Goal: Transaction & Acquisition: Book appointment/travel/reservation

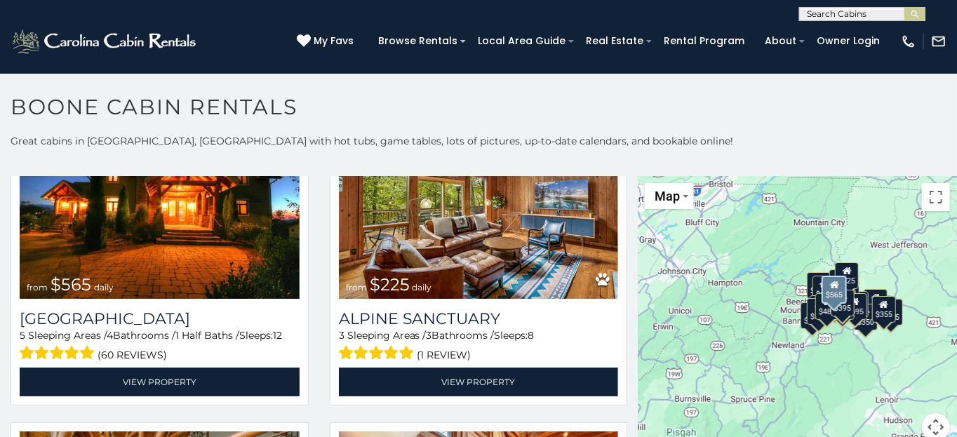
scroll to position [2876, 0]
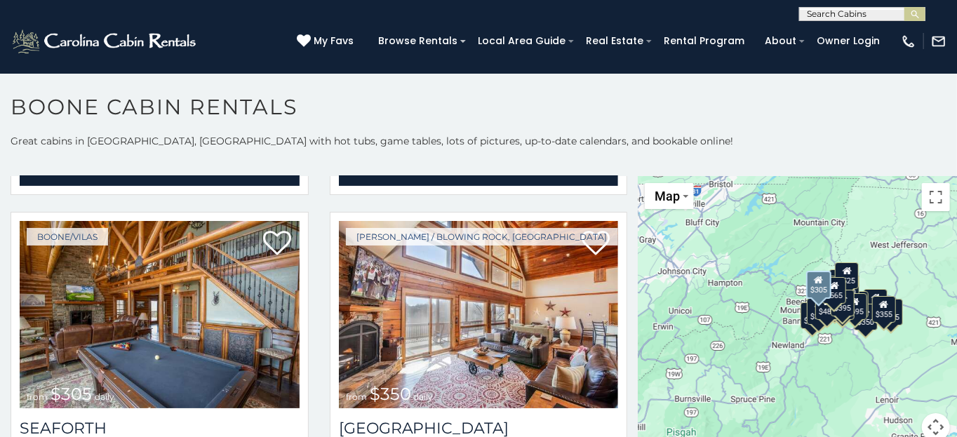
click at [601, 112] on h1 "Boone Cabin Rentals" at bounding box center [478, 114] width 957 height 40
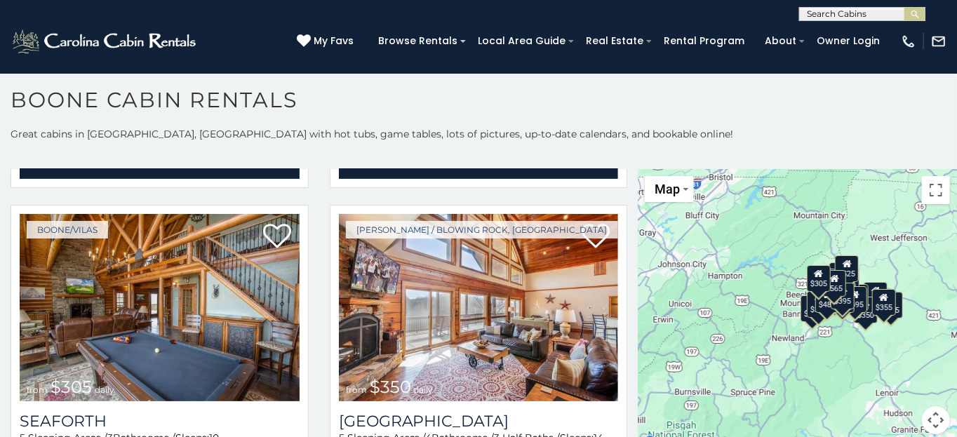
scroll to position [0, 0]
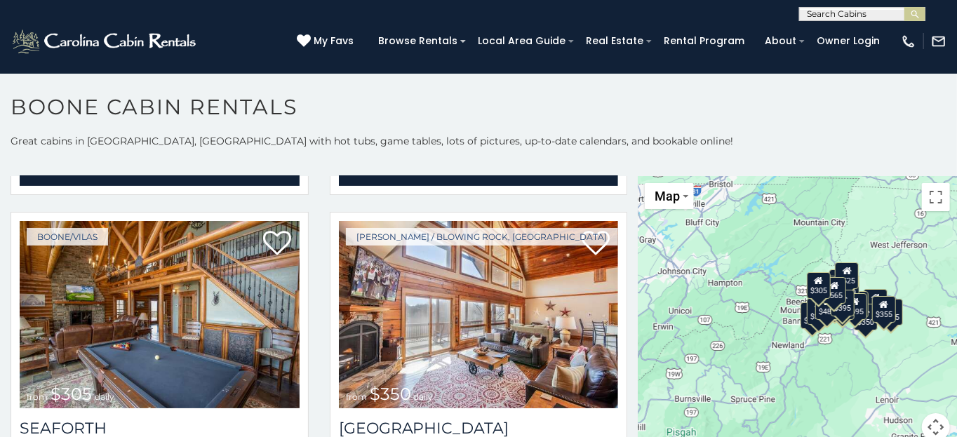
click at [72, 123] on h1 "Boone Cabin Rentals" at bounding box center [478, 114] width 957 height 40
click at [891, 123] on h1 "Boone Cabin Rentals" at bounding box center [478, 114] width 957 height 40
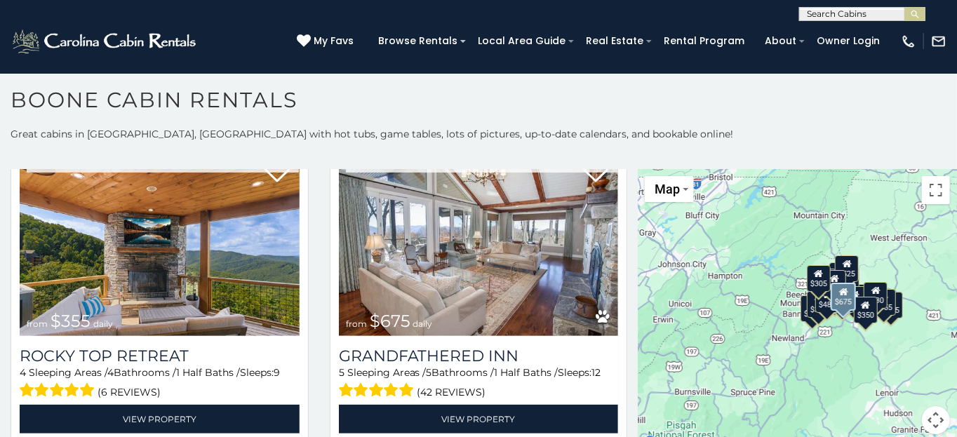
scroll to position [842, 0]
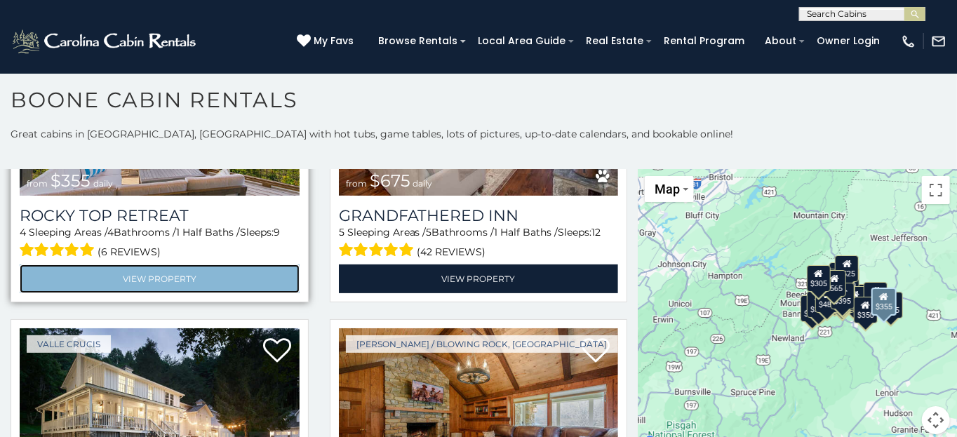
click at [137, 266] on link "View Property" at bounding box center [160, 278] width 280 height 29
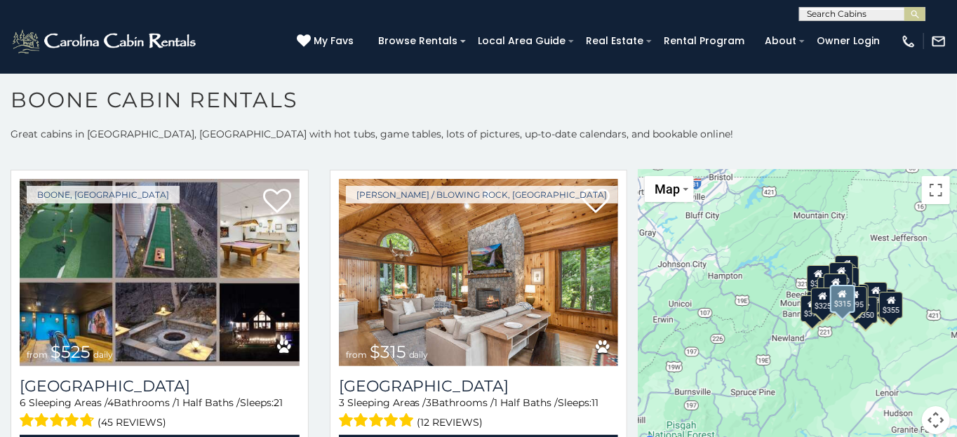
scroll to position [421, 0]
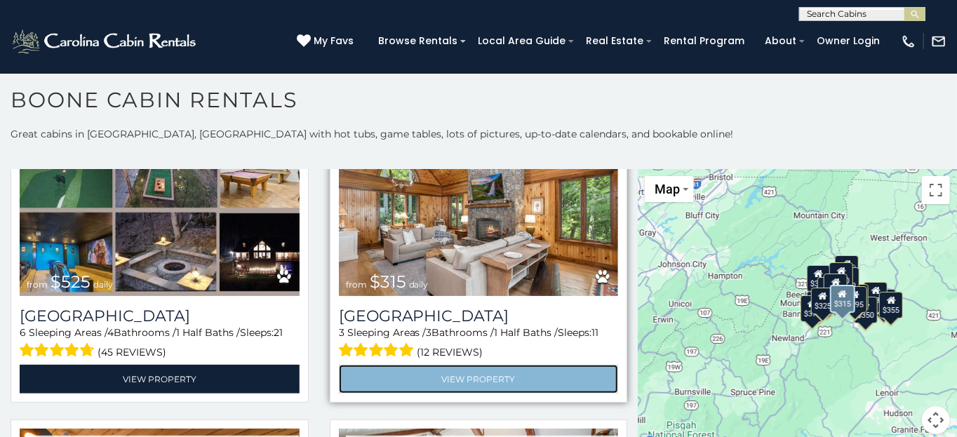
click at [449, 365] on link "View Property" at bounding box center [479, 379] width 280 height 29
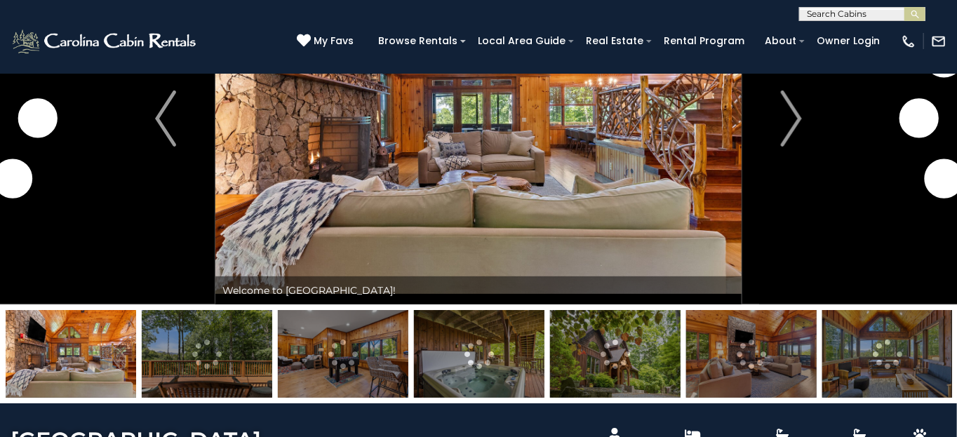
scroll to position [70, 0]
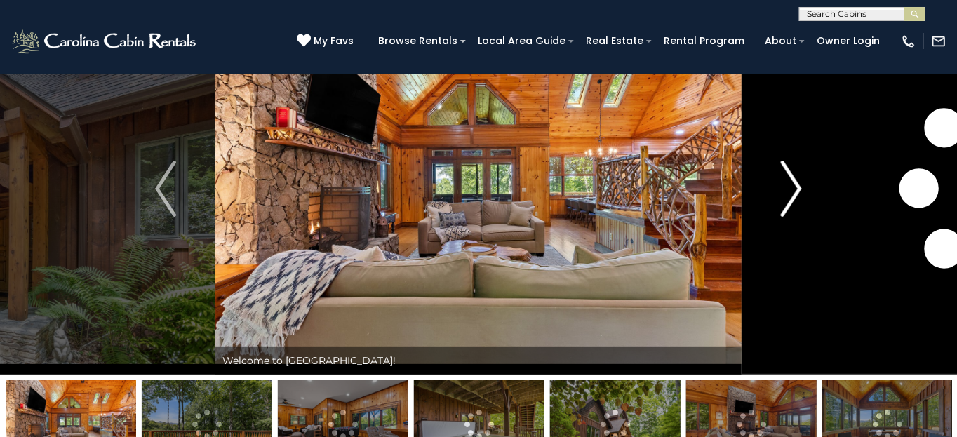
click at [780, 187] on button "Next" at bounding box center [792, 189] width 100 height 372
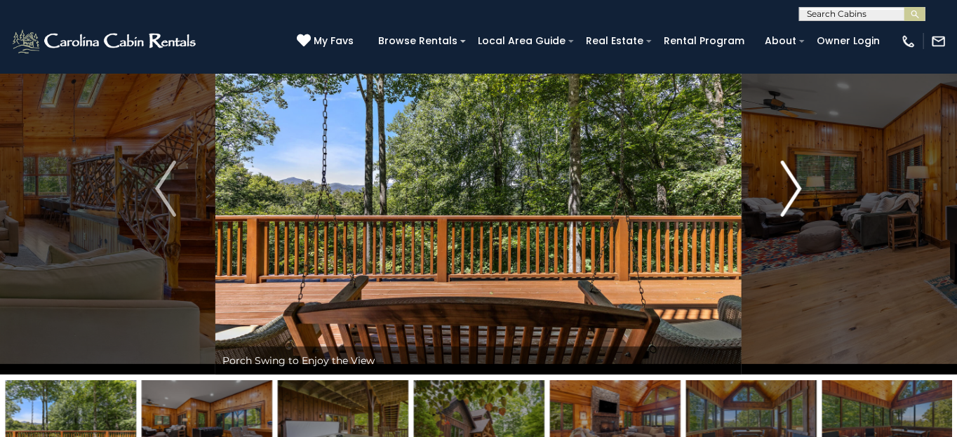
click at [780, 187] on button "Next" at bounding box center [792, 189] width 100 height 372
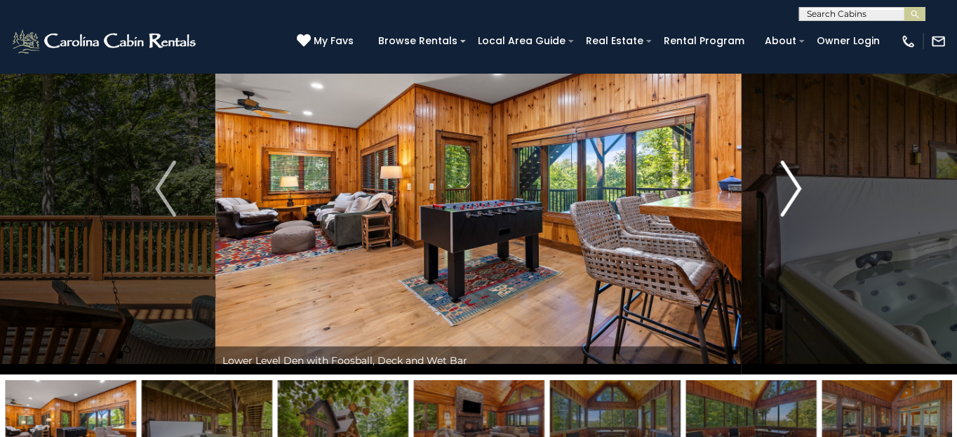
click at [780, 187] on button "Next" at bounding box center [792, 189] width 100 height 372
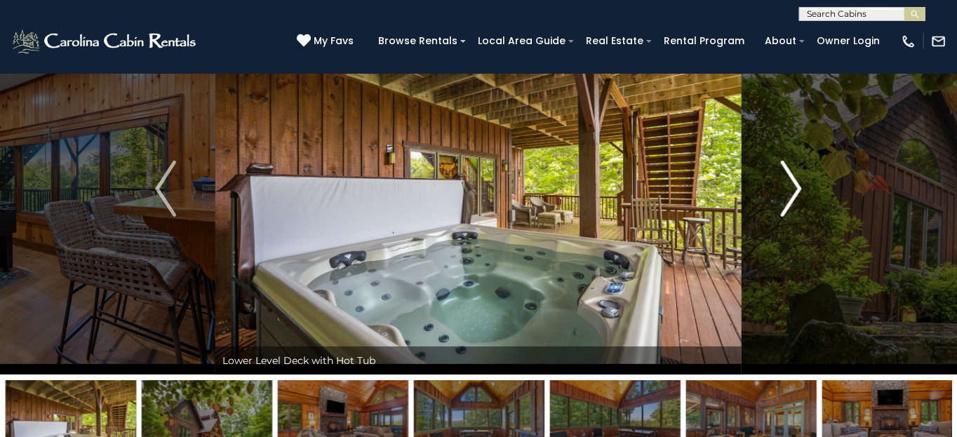
click at [780, 187] on button "Next" at bounding box center [792, 189] width 100 height 372
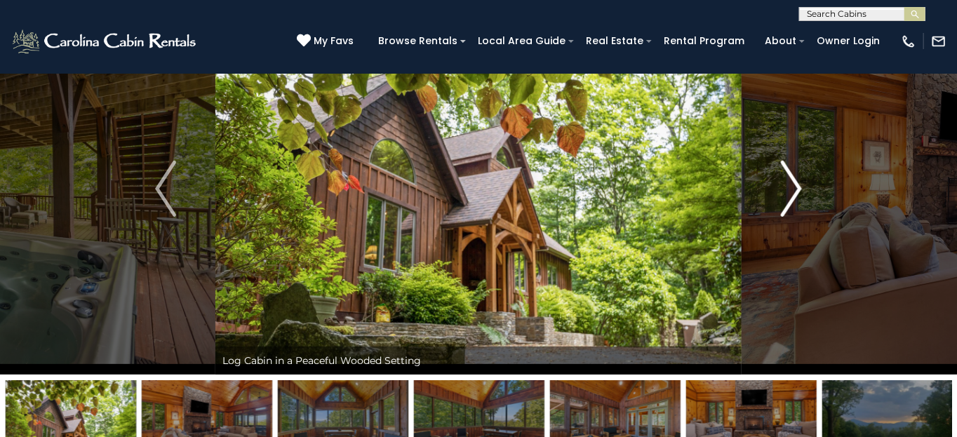
click at [780, 187] on button "Next" at bounding box center [792, 189] width 100 height 372
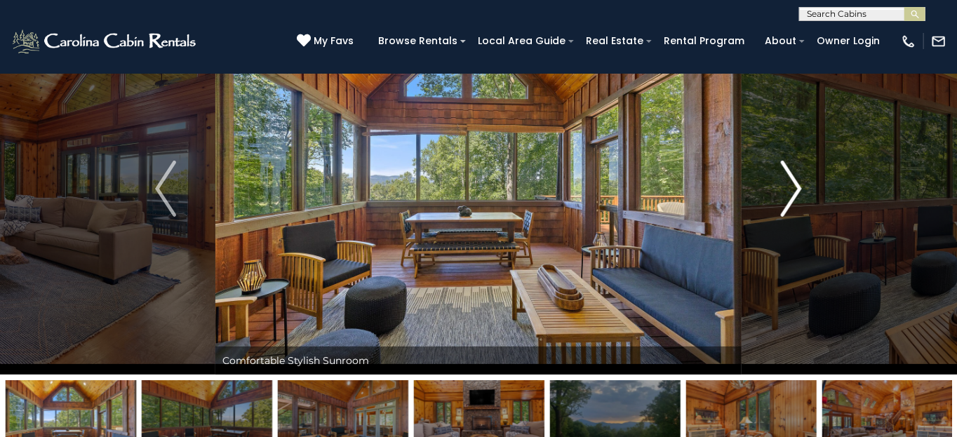
click at [780, 187] on button "Next" at bounding box center [792, 189] width 100 height 372
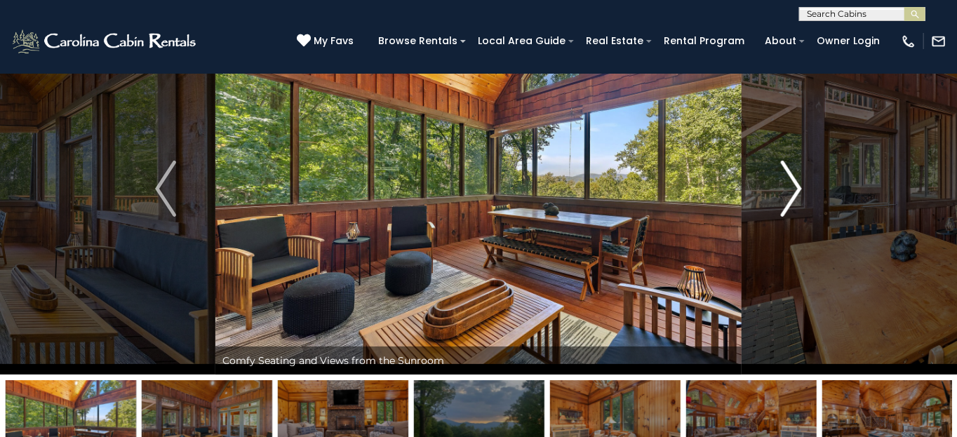
click at [780, 187] on button "Next" at bounding box center [792, 189] width 100 height 372
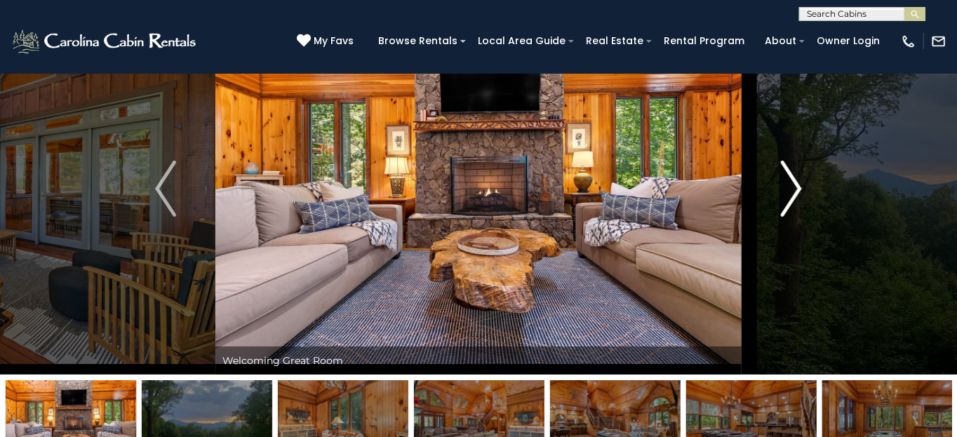
click at [780, 187] on button "Next" at bounding box center [792, 189] width 100 height 372
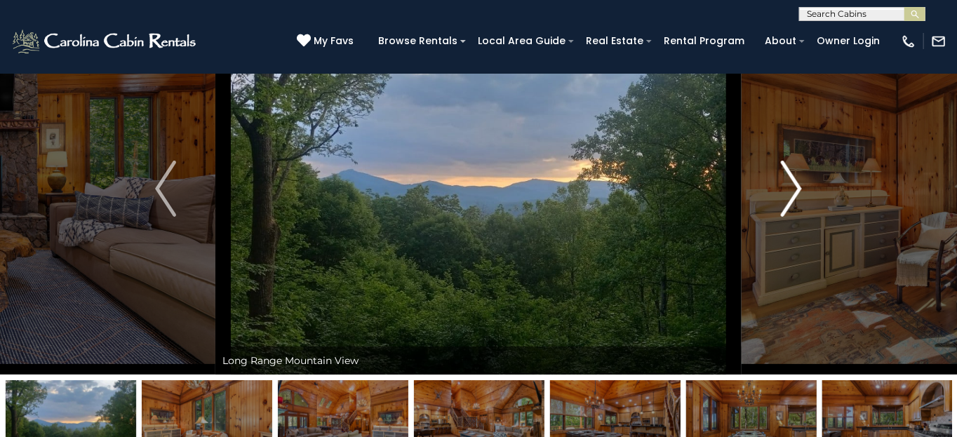
click at [780, 187] on button "Next" at bounding box center [792, 189] width 100 height 372
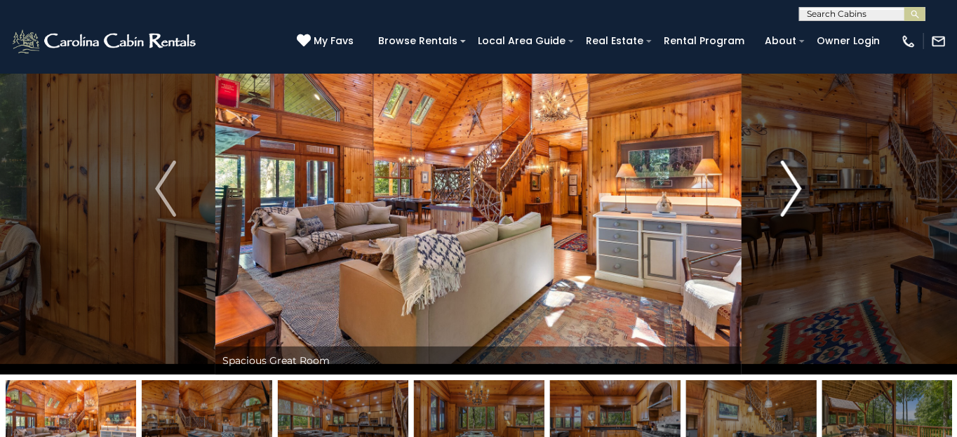
click at [780, 187] on button "Next" at bounding box center [792, 189] width 100 height 372
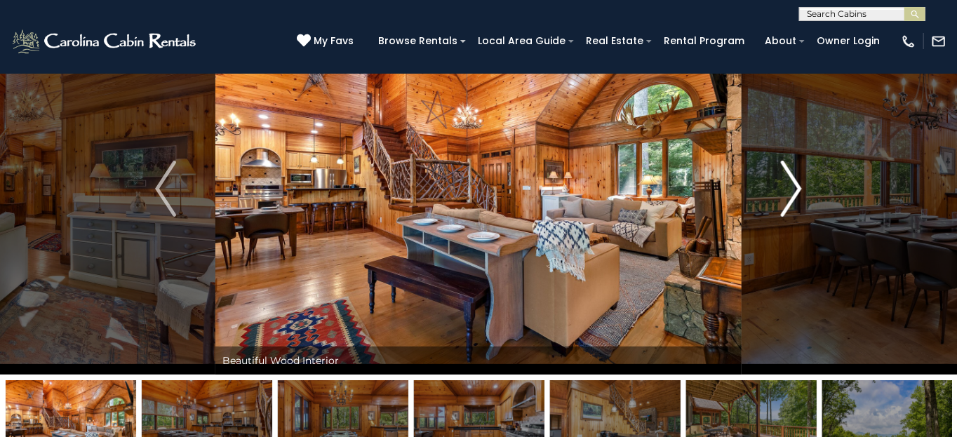
click at [780, 187] on button "Next" at bounding box center [792, 189] width 100 height 372
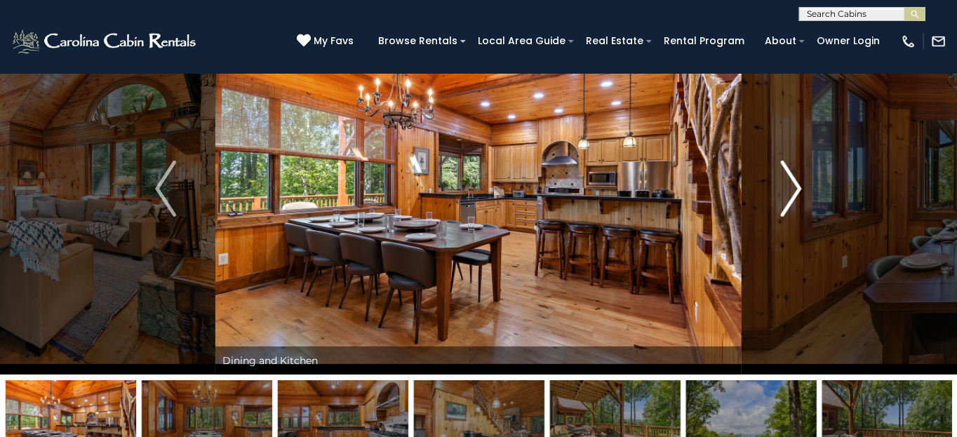
click at [780, 187] on button "Next" at bounding box center [792, 189] width 100 height 372
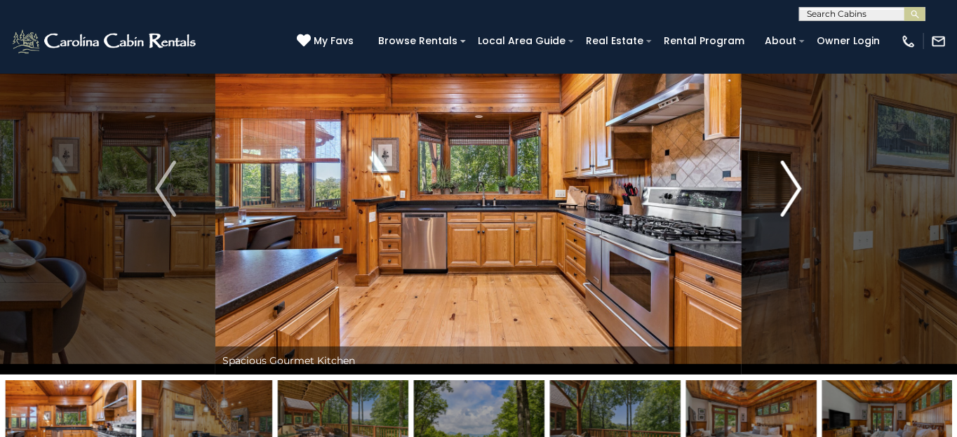
click at [780, 187] on button "Next" at bounding box center [792, 189] width 100 height 372
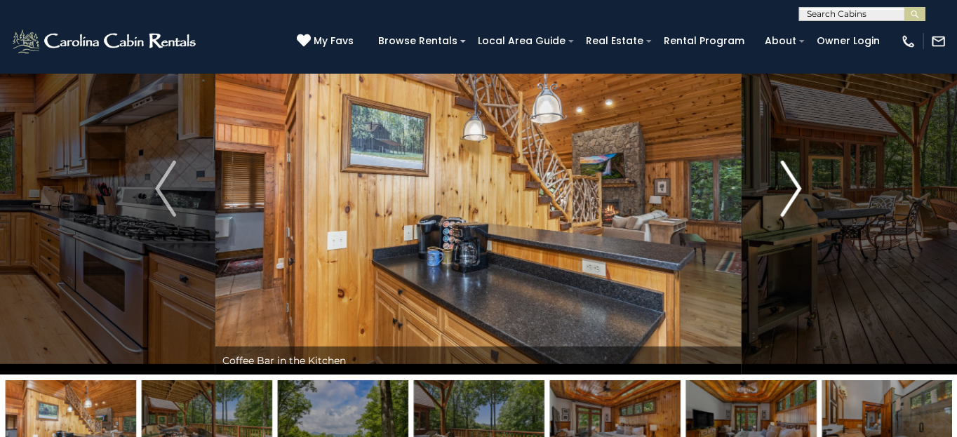
click at [780, 187] on button "Next" at bounding box center [792, 189] width 100 height 372
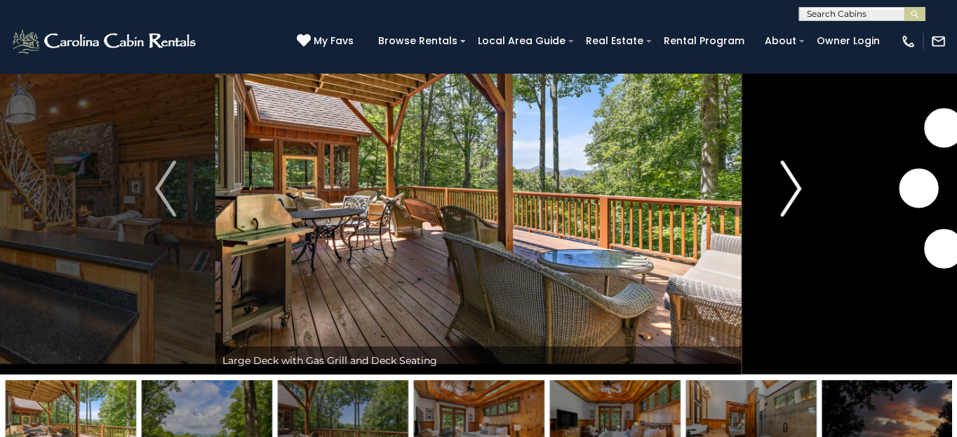
click at [780, 187] on button "Next" at bounding box center [792, 189] width 100 height 372
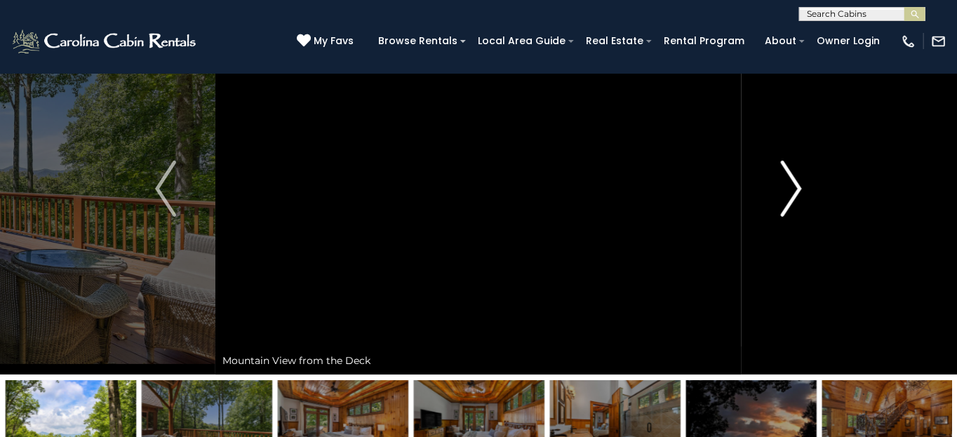
click at [780, 187] on button "Next" at bounding box center [792, 189] width 100 height 372
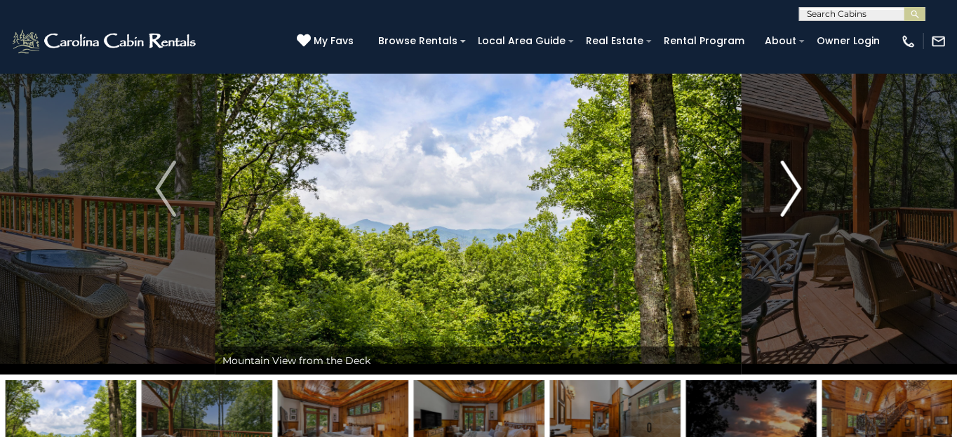
click at [780, 187] on button "Next" at bounding box center [792, 189] width 100 height 372
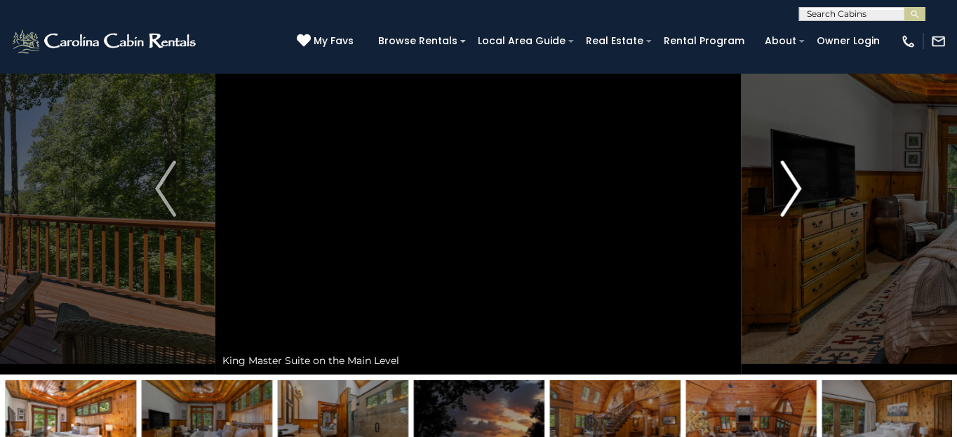
click at [787, 184] on img "Next" at bounding box center [791, 189] width 21 height 56
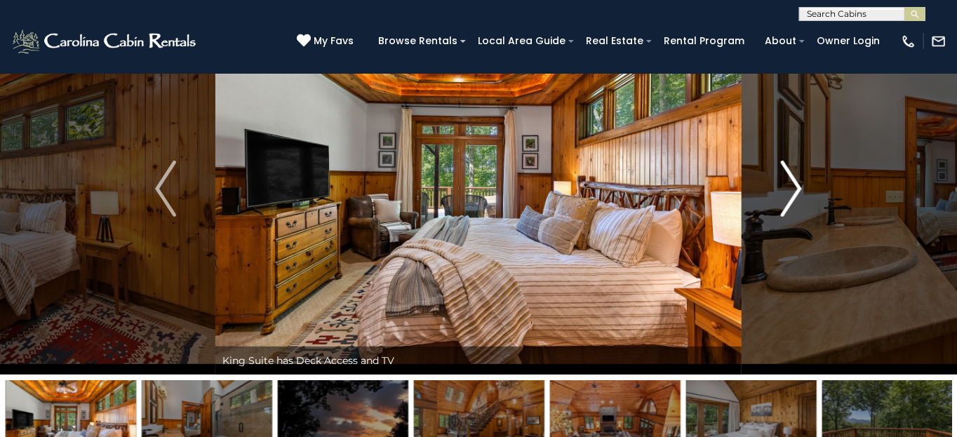
click at [787, 184] on img "Next" at bounding box center [791, 189] width 21 height 56
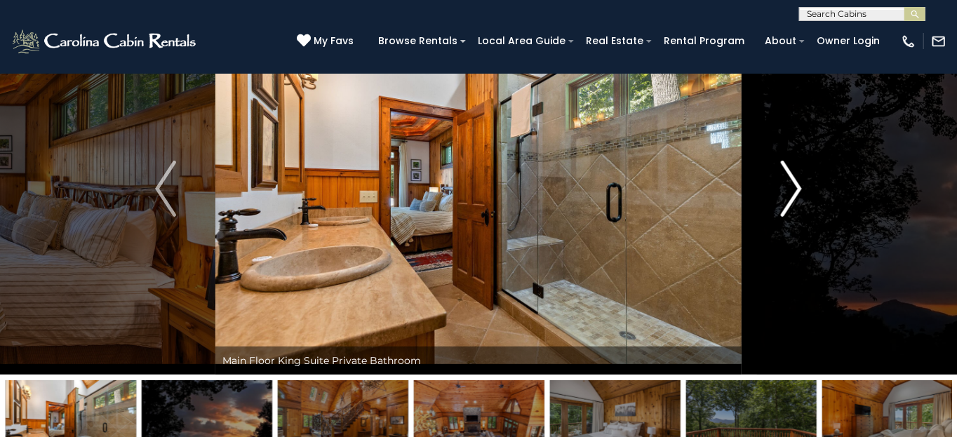
click at [787, 184] on img "Next" at bounding box center [791, 189] width 21 height 56
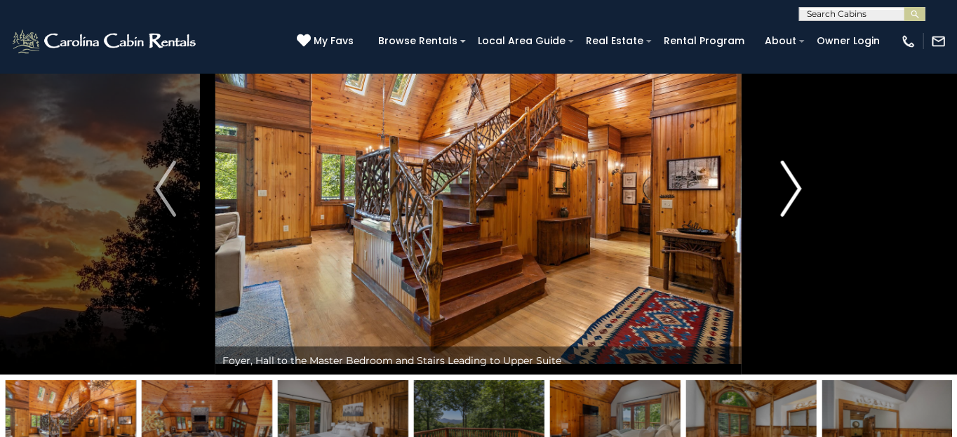
click at [787, 184] on img "Next" at bounding box center [791, 189] width 21 height 56
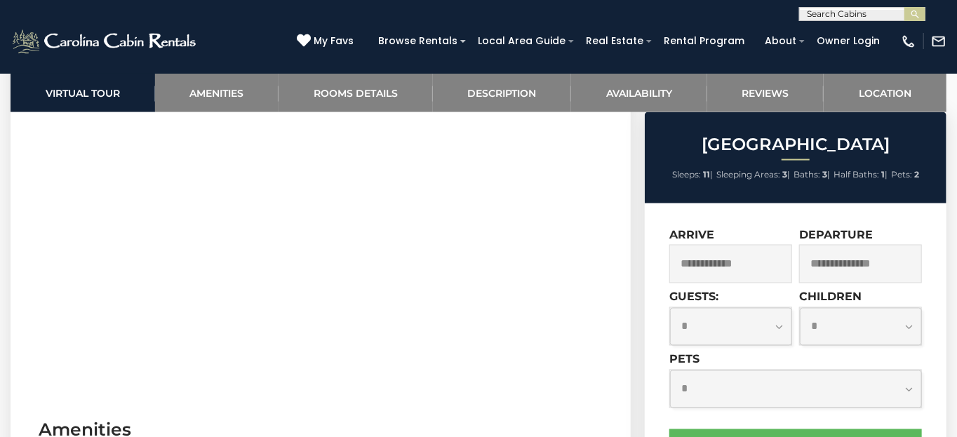
scroll to position [982, 0]
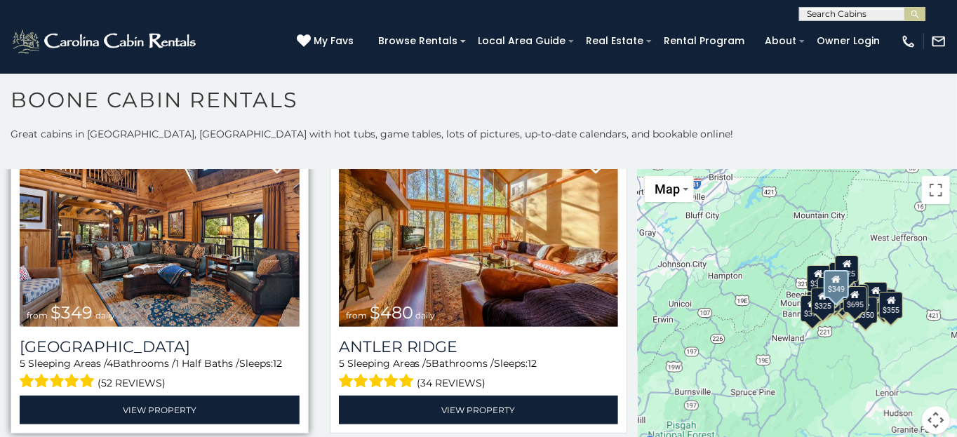
scroll to position [140, 0]
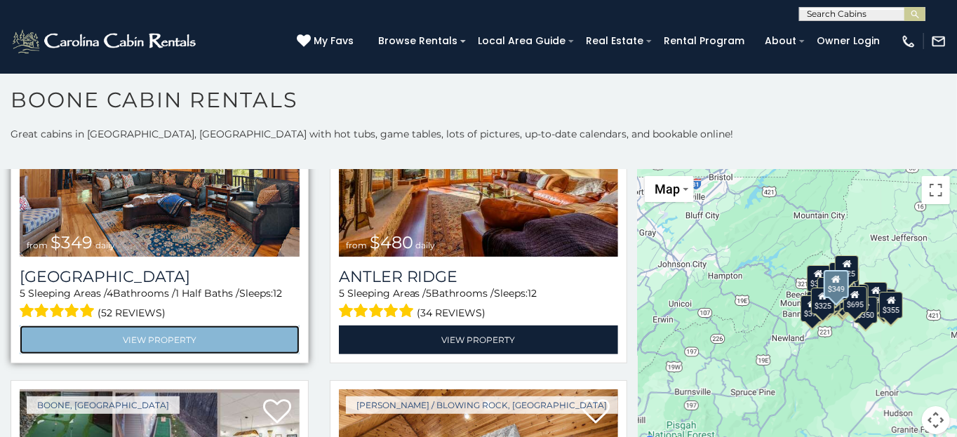
click at [164, 337] on link "View Property" at bounding box center [160, 340] width 280 height 29
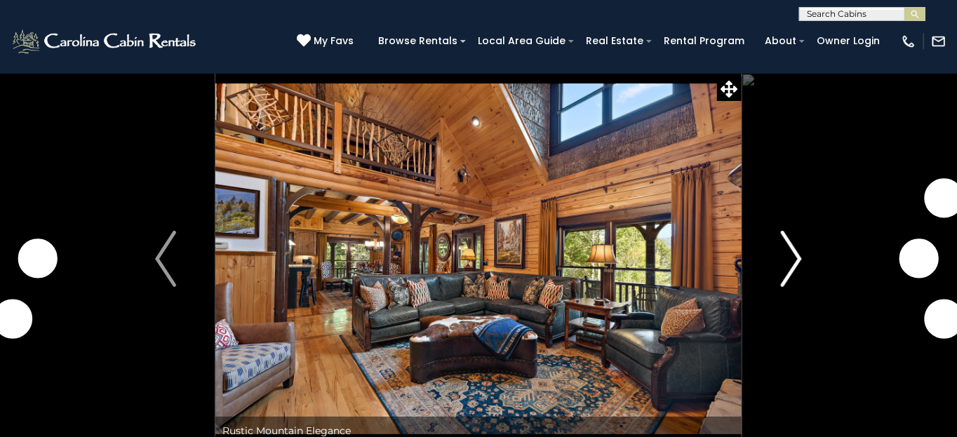
click at [792, 262] on img "Next" at bounding box center [791, 259] width 21 height 56
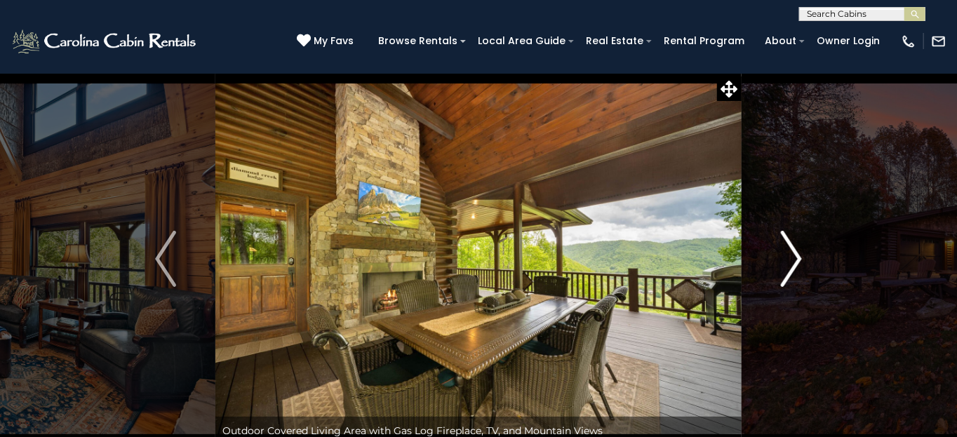
click at [792, 262] on img "Next" at bounding box center [791, 259] width 21 height 56
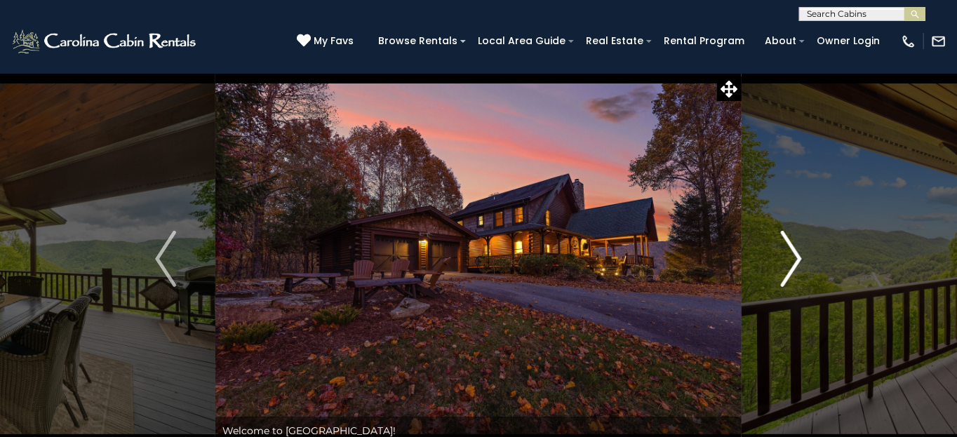
click at [792, 262] on img "Next" at bounding box center [791, 259] width 21 height 56
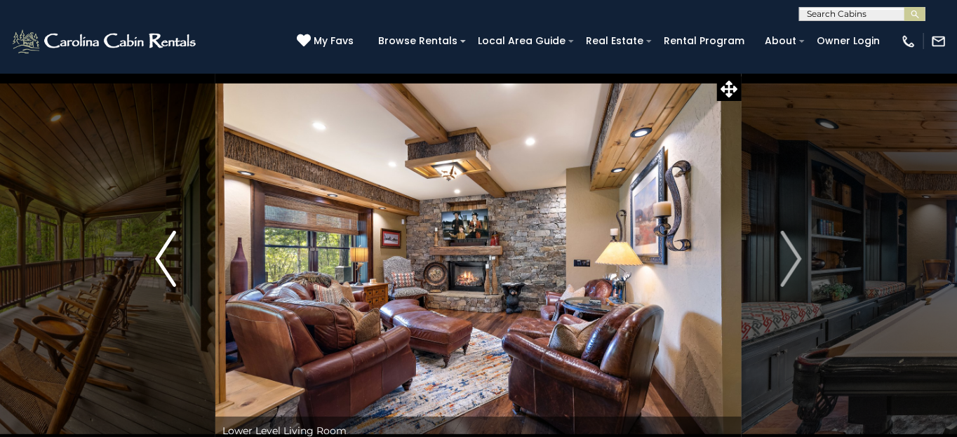
click at [161, 275] on img "Previous" at bounding box center [165, 259] width 21 height 56
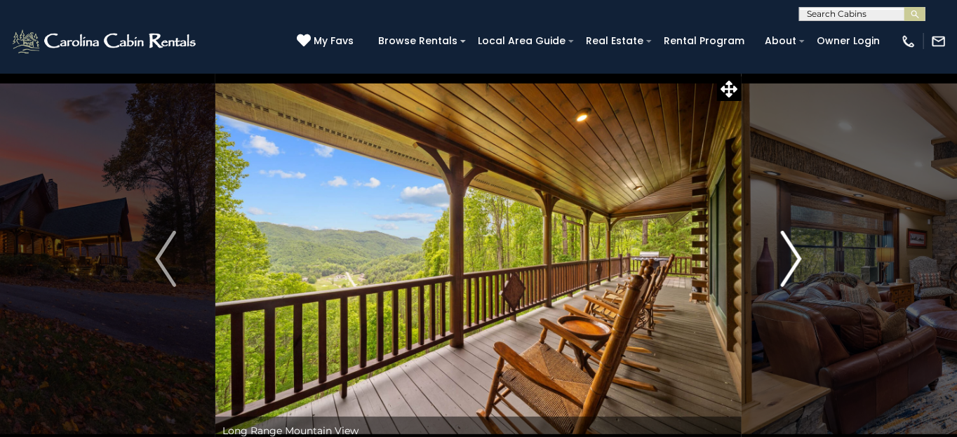
click at [795, 257] on img "Next" at bounding box center [791, 259] width 21 height 56
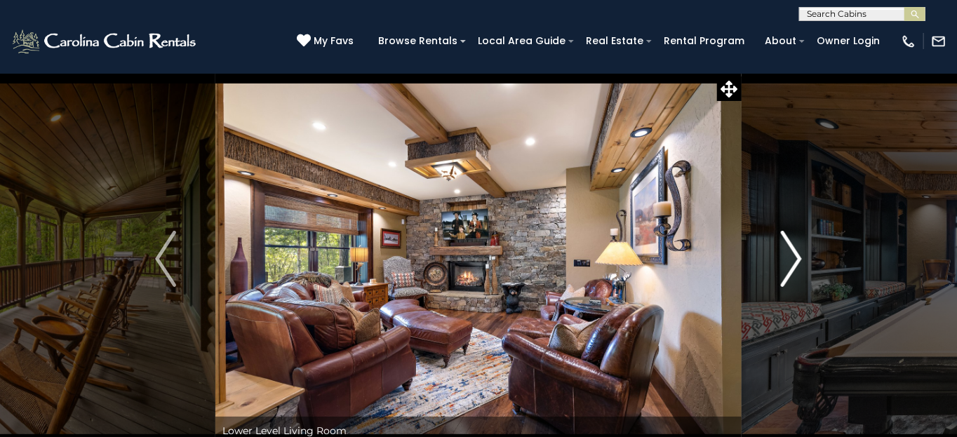
click at [795, 257] on img "Next" at bounding box center [791, 259] width 21 height 56
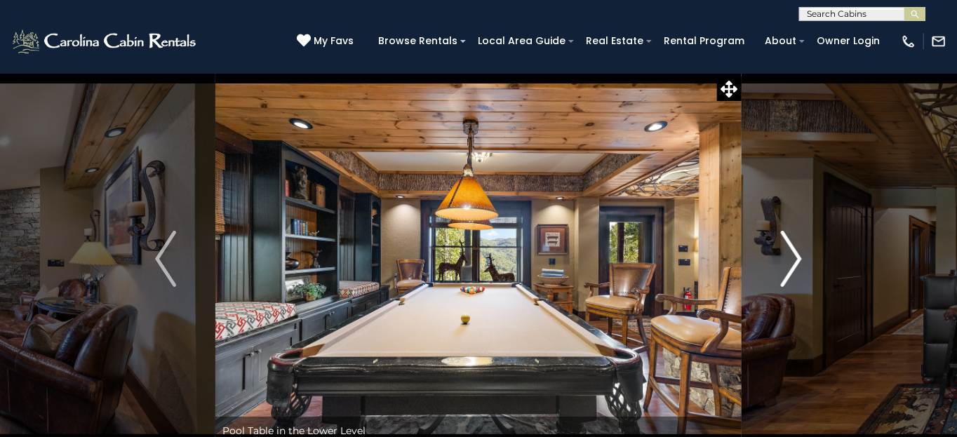
click at [795, 257] on img "Next" at bounding box center [791, 259] width 21 height 56
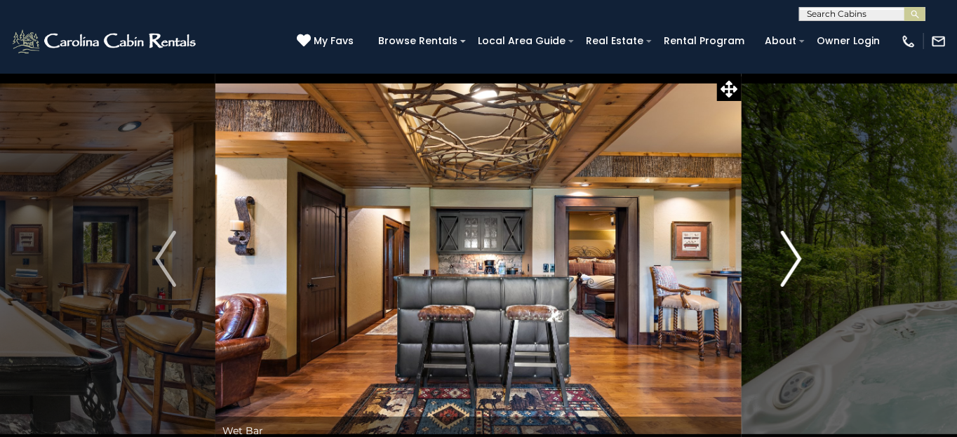
click at [795, 257] on img "Next" at bounding box center [791, 259] width 21 height 56
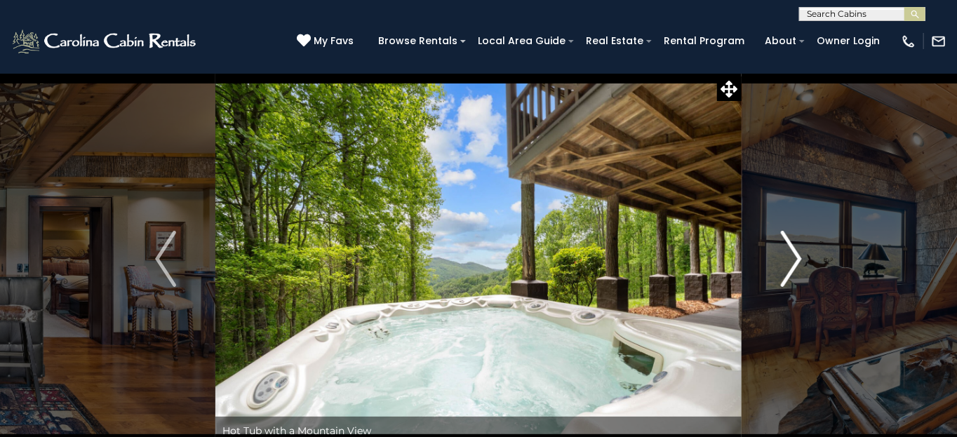
click at [795, 257] on img "Next" at bounding box center [791, 259] width 21 height 56
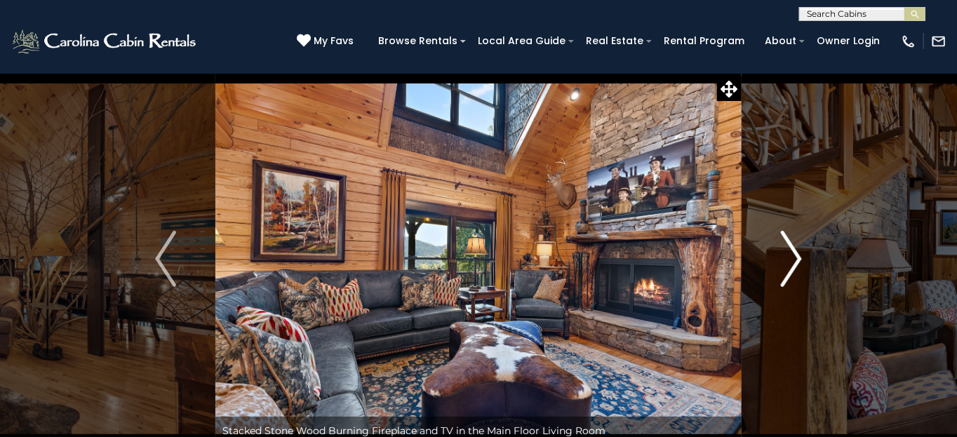
click at [795, 257] on img "Next" at bounding box center [791, 259] width 21 height 56
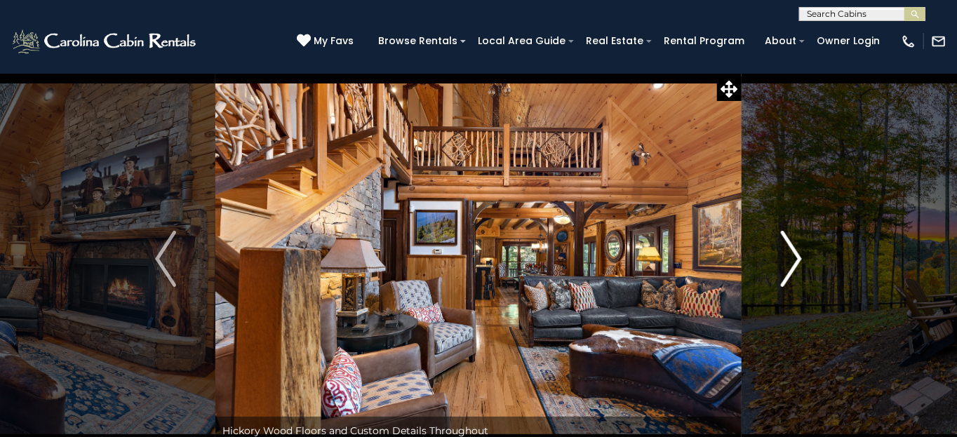
click at [795, 257] on img "Next" at bounding box center [791, 259] width 21 height 56
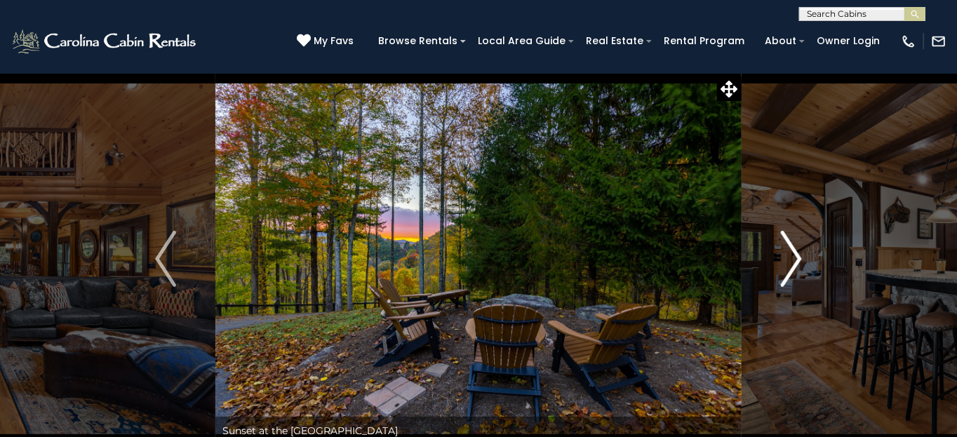
click at [795, 257] on img "Next" at bounding box center [791, 259] width 21 height 56
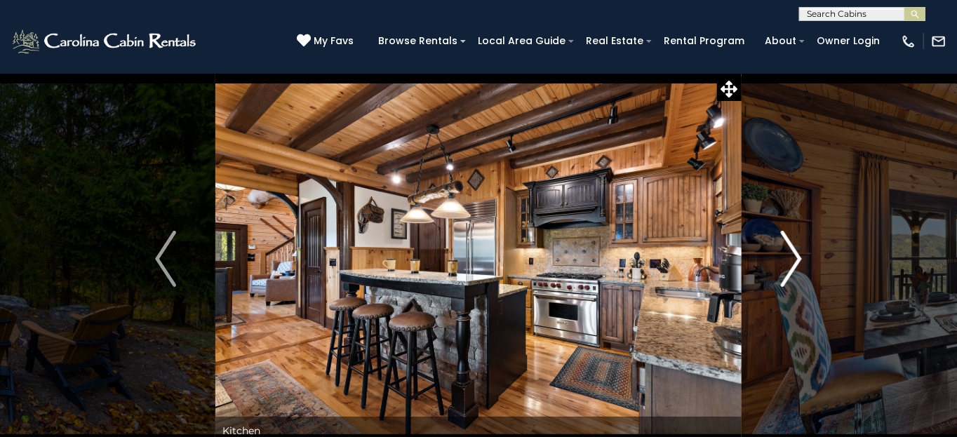
click at [795, 257] on img "Next" at bounding box center [791, 259] width 21 height 56
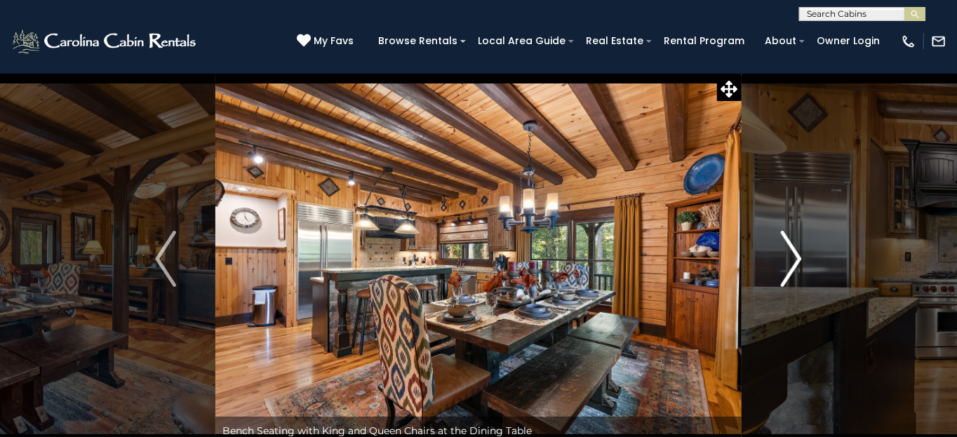
click at [795, 257] on img "Next" at bounding box center [791, 259] width 21 height 56
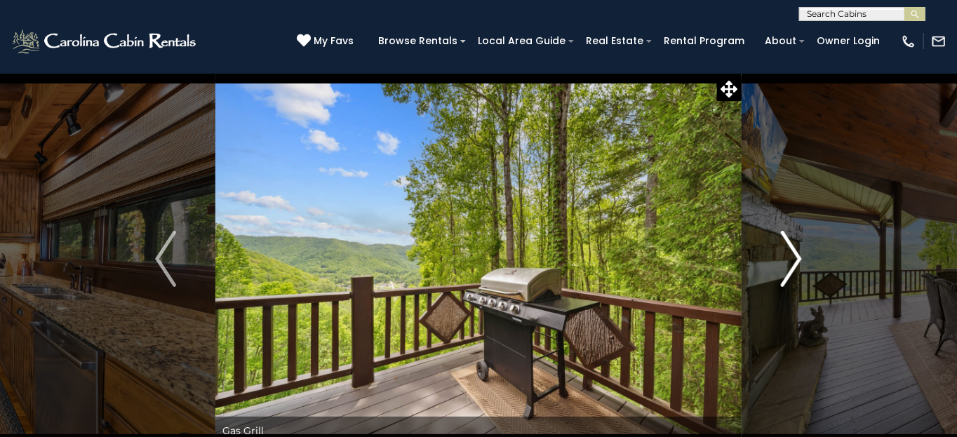
click at [795, 257] on img "Next" at bounding box center [791, 259] width 21 height 56
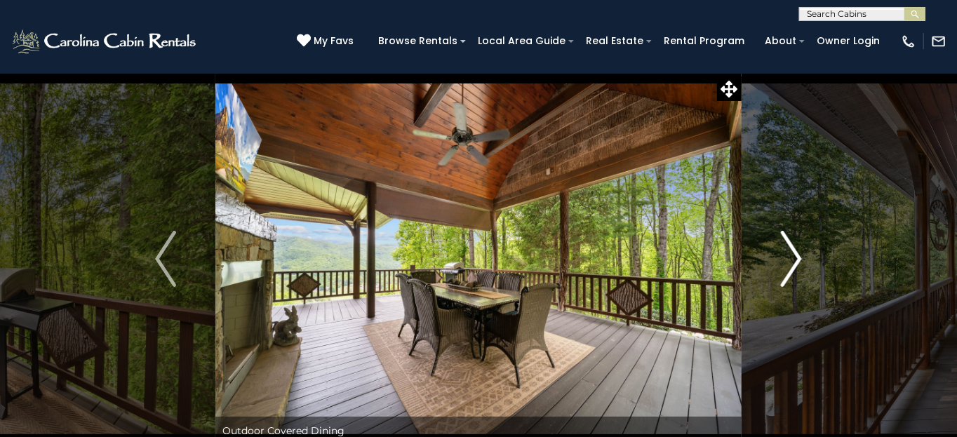
click at [795, 257] on img "Next" at bounding box center [791, 259] width 21 height 56
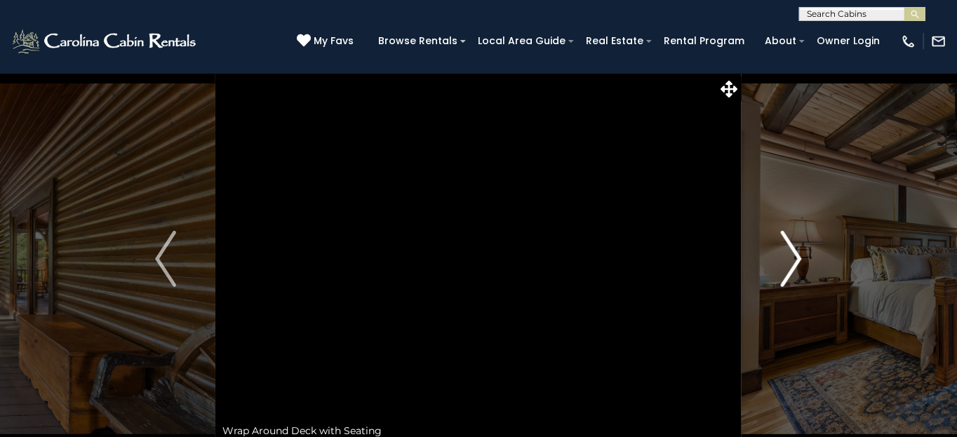
click at [795, 257] on img "Next" at bounding box center [791, 259] width 21 height 56
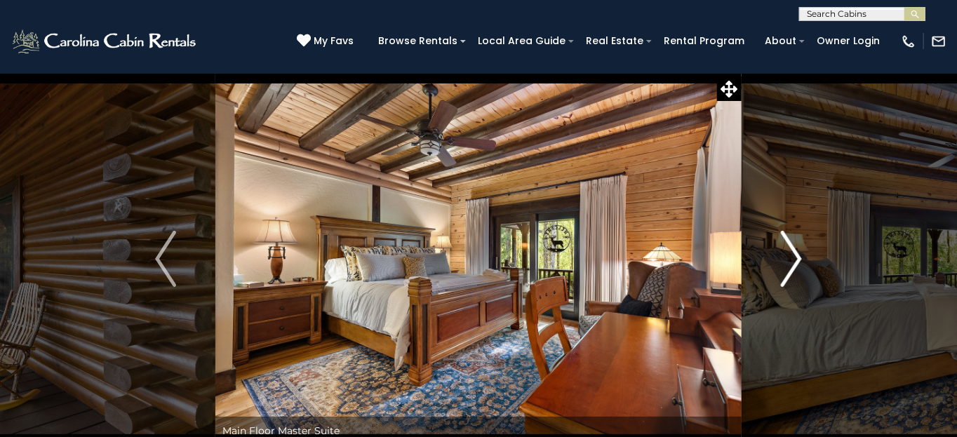
click at [795, 257] on img "Next" at bounding box center [791, 259] width 21 height 56
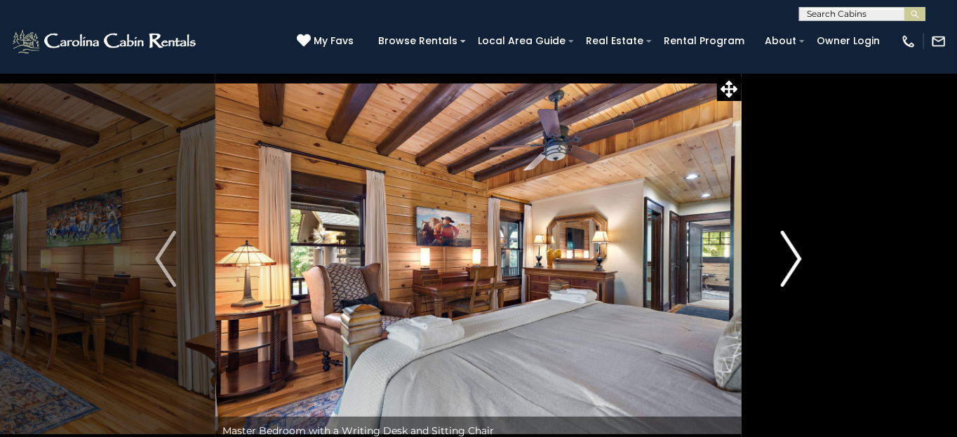
click at [795, 257] on img "Next" at bounding box center [791, 259] width 21 height 56
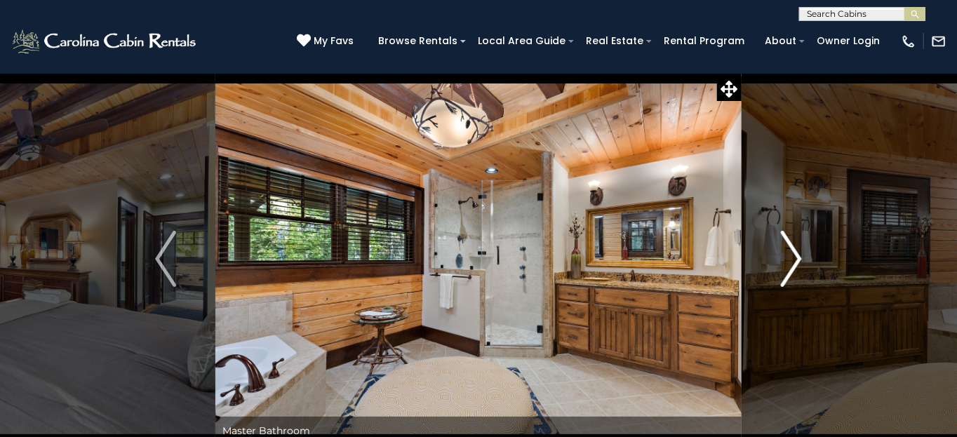
click at [795, 257] on img "Next" at bounding box center [791, 259] width 21 height 56
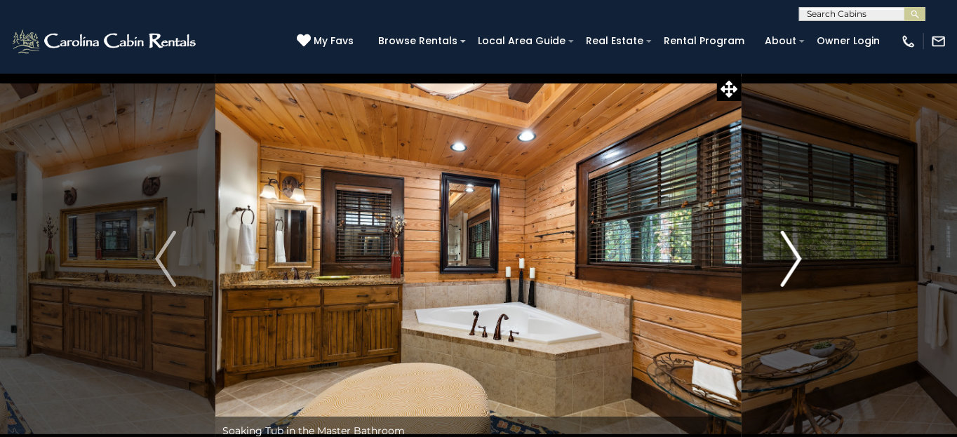
click at [795, 257] on img "Next" at bounding box center [791, 259] width 21 height 56
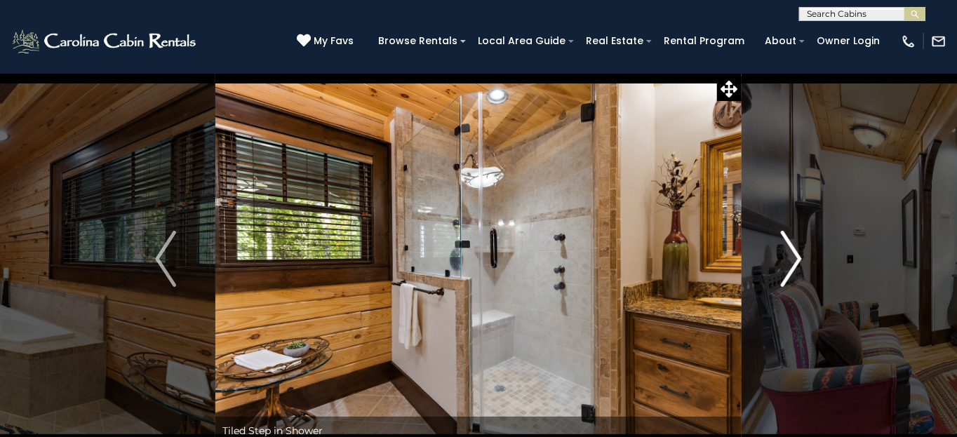
click at [795, 257] on img "Next" at bounding box center [791, 259] width 21 height 56
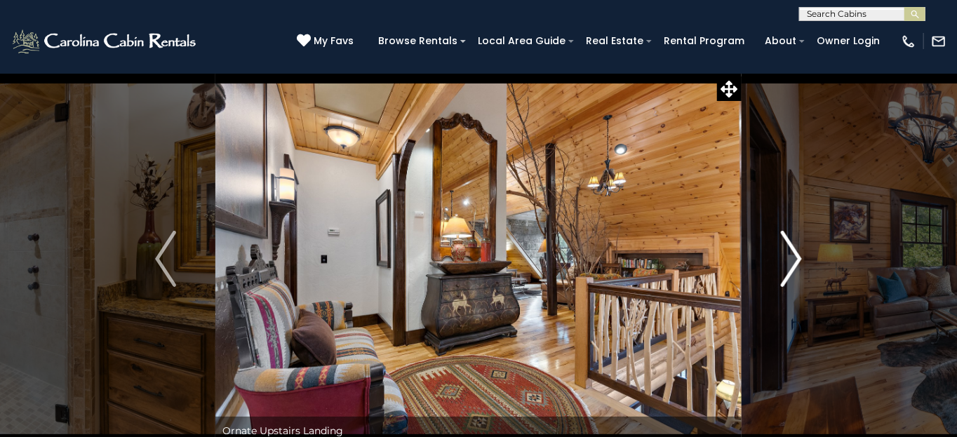
click at [795, 257] on img "Next" at bounding box center [791, 259] width 21 height 56
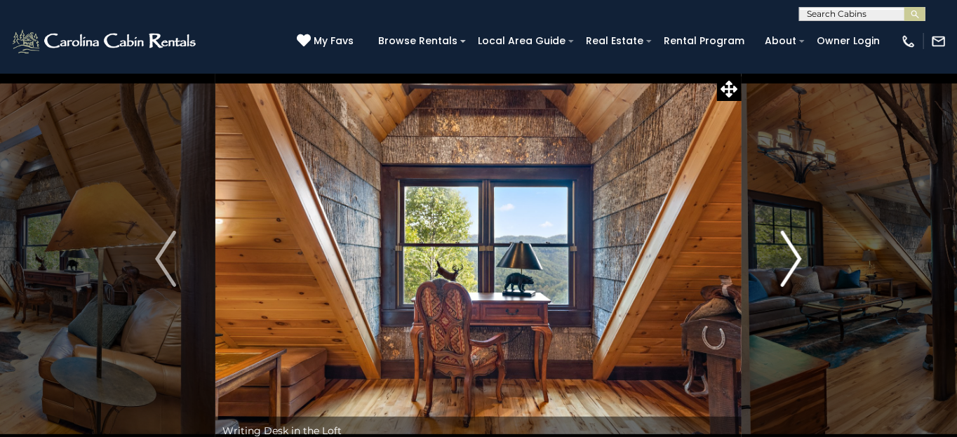
click at [795, 257] on img "Next" at bounding box center [791, 259] width 21 height 56
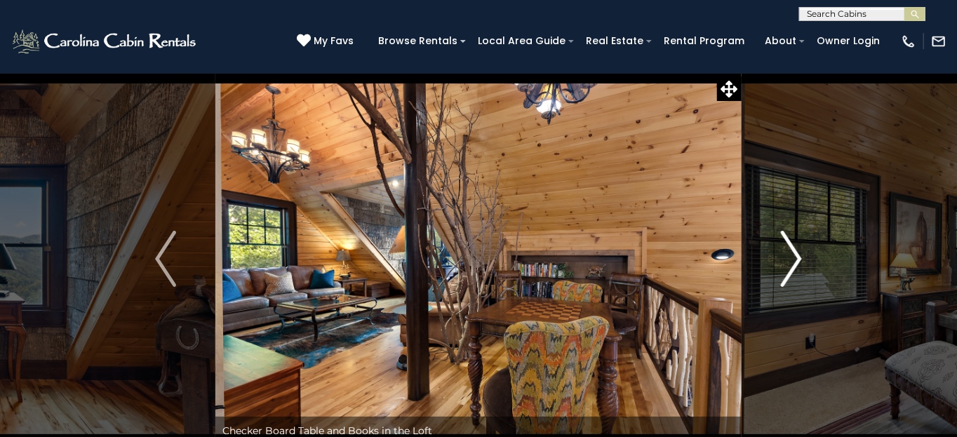
click at [795, 257] on img "Next" at bounding box center [791, 259] width 21 height 56
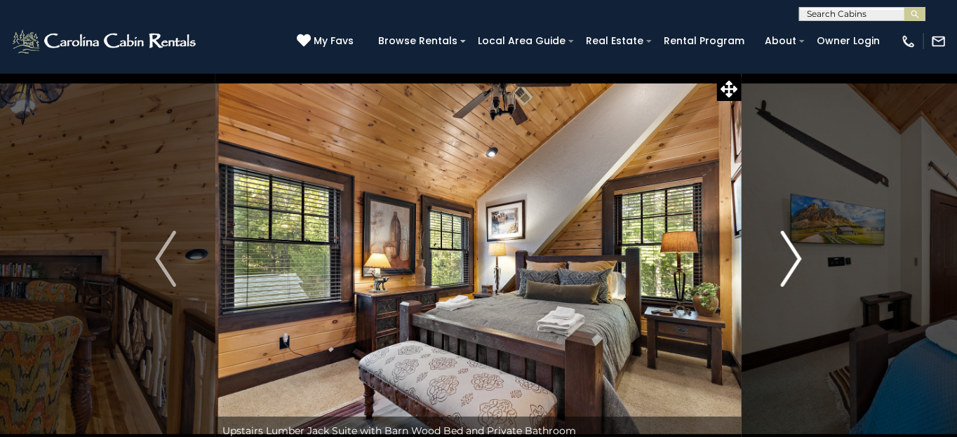
click at [795, 257] on img "Next" at bounding box center [791, 259] width 21 height 56
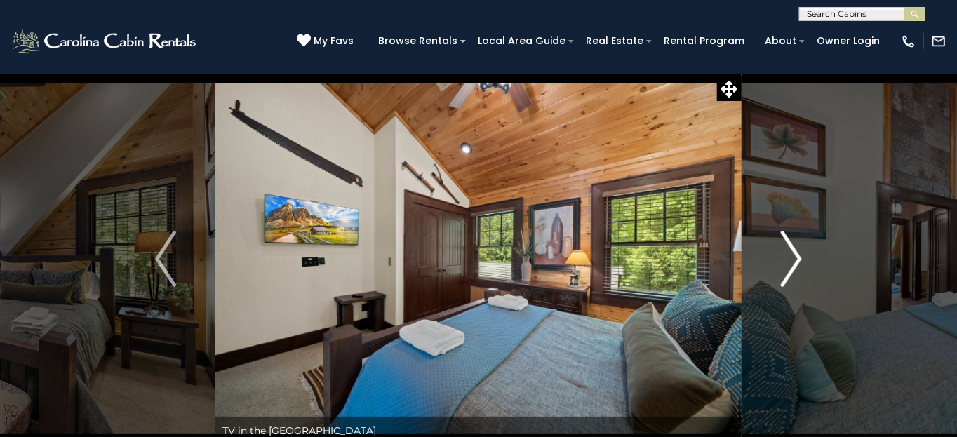
click at [795, 257] on img "Next" at bounding box center [791, 259] width 21 height 56
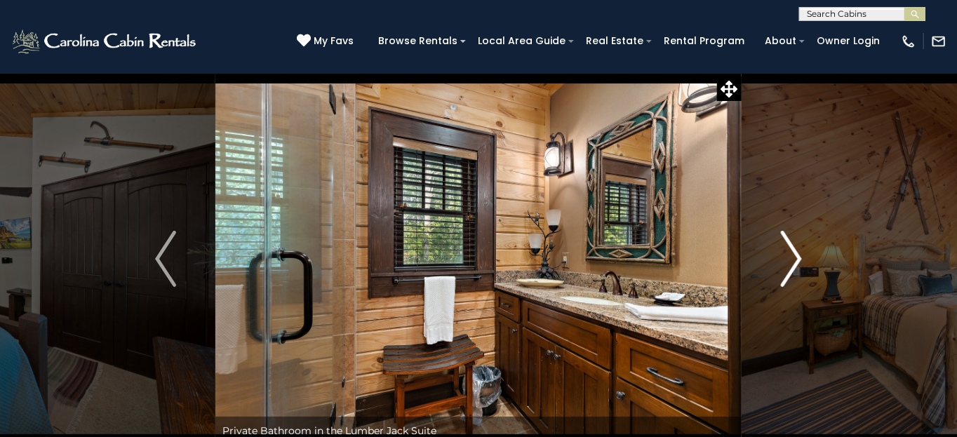
click at [795, 257] on img "Next" at bounding box center [791, 259] width 21 height 56
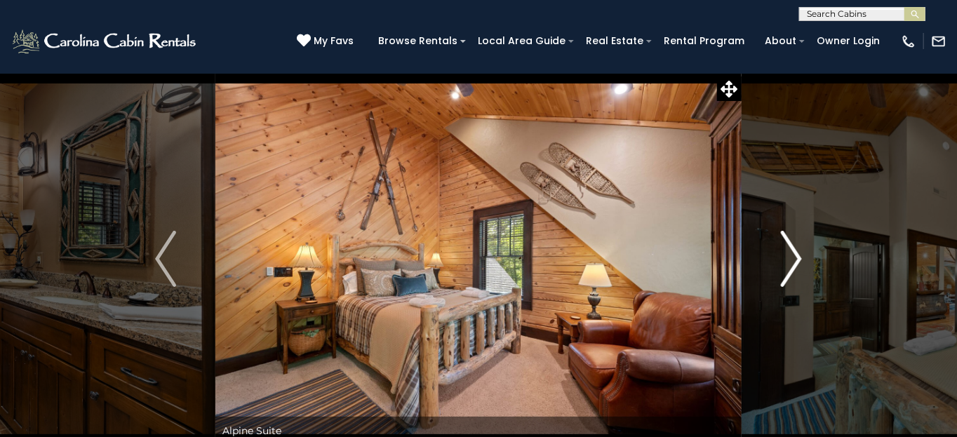
click at [795, 257] on img "Next" at bounding box center [791, 259] width 21 height 56
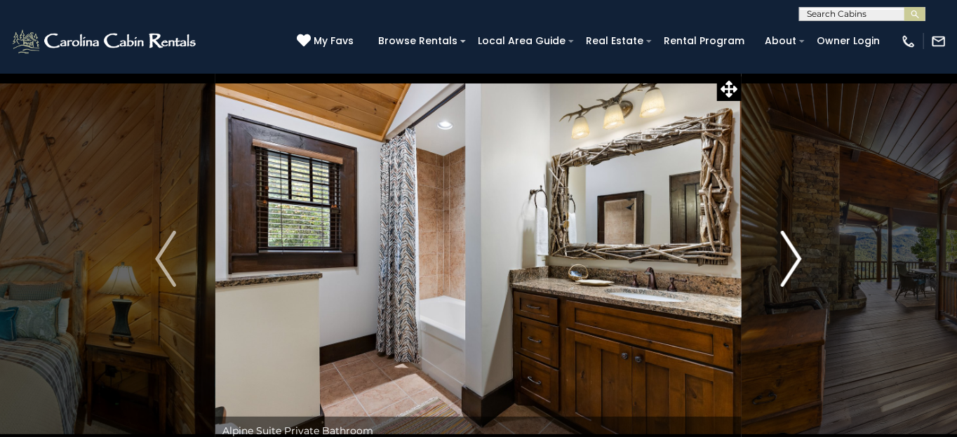
click at [795, 257] on img "Next" at bounding box center [791, 259] width 21 height 56
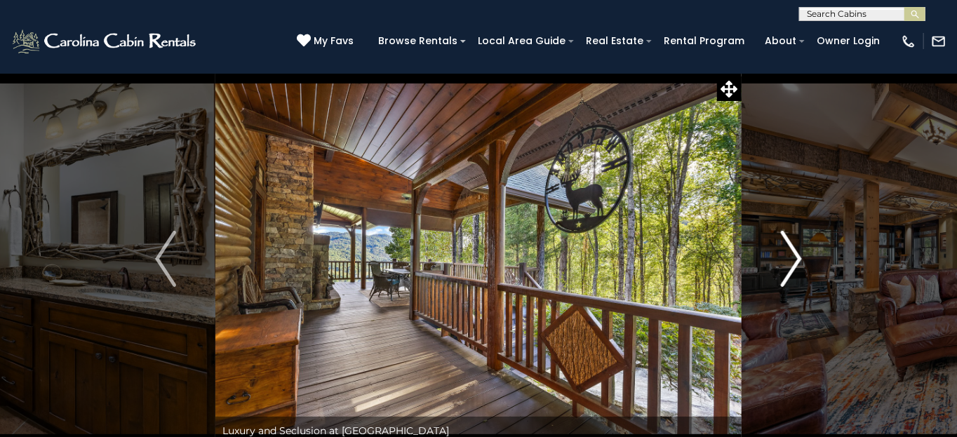
click at [795, 257] on img "Next" at bounding box center [791, 259] width 21 height 56
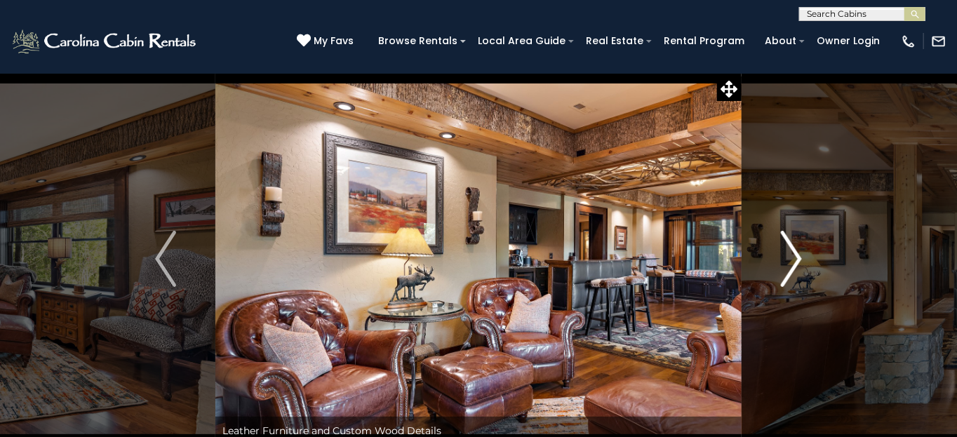
click at [795, 257] on img "Next" at bounding box center [791, 259] width 21 height 56
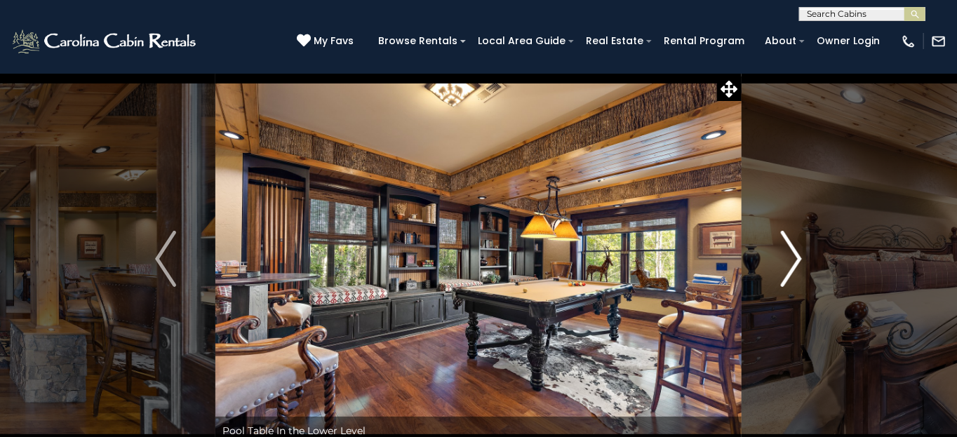
click at [795, 257] on img "Next" at bounding box center [791, 259] width 21 height 56
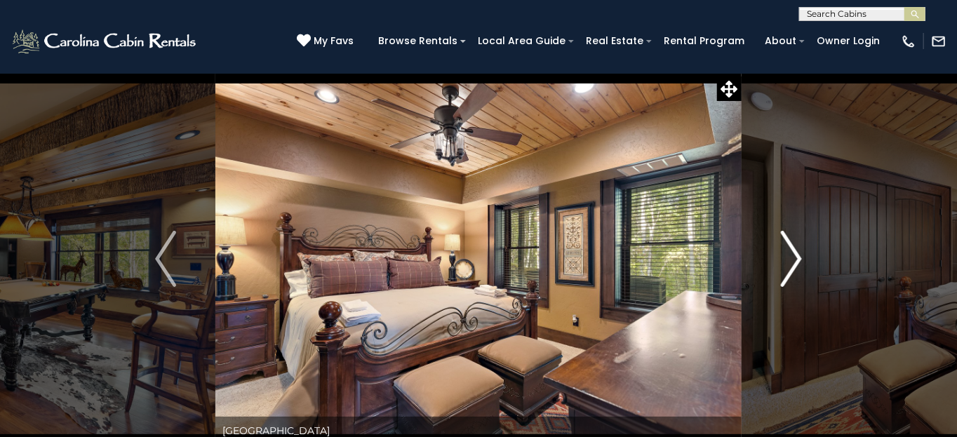
click at [795, 257] on img "Next" at bounding box center [791, 259] width 21 height 56
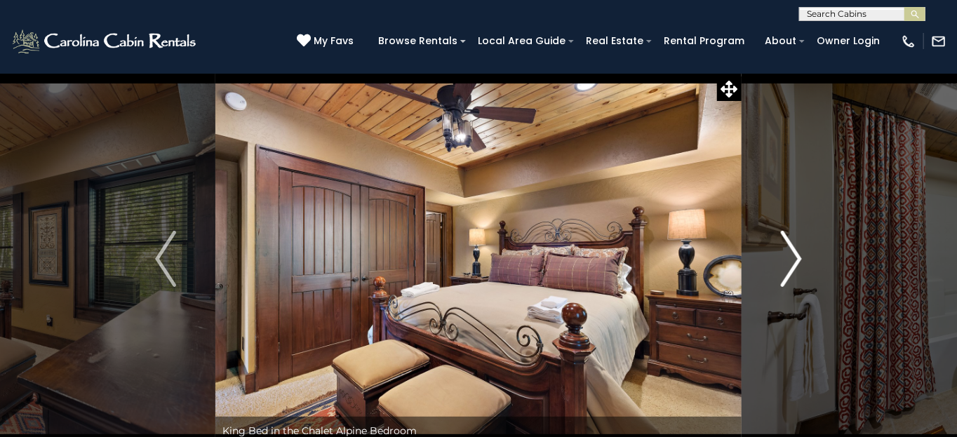
click at [795, 257] on img "Next" at bounding box center [791, 259] width 21 height 56
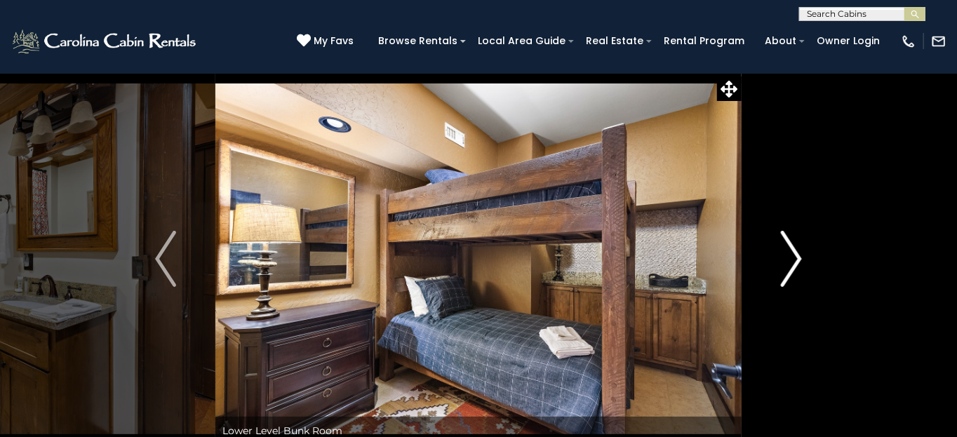
click at [795, 257] on img "Next" at bounding box center [791, 259] width 21 height 56
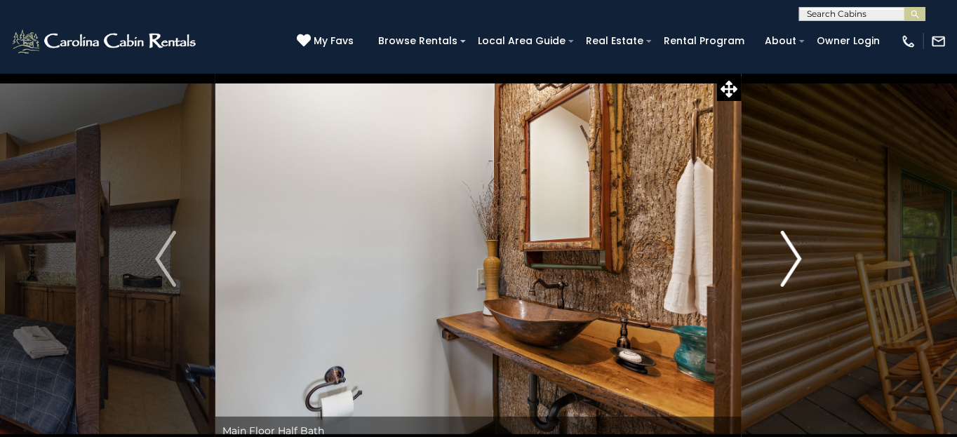
click at [795, 257] on img "Next" at bounding box center [791, 259] width 21 height 56
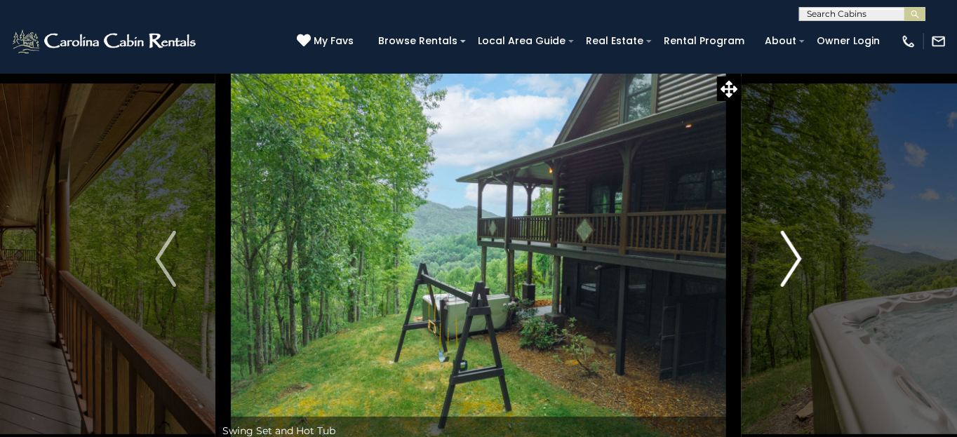
click at [795, 257] on img "Next" at bounding box center [791, 259] width 21 height 56
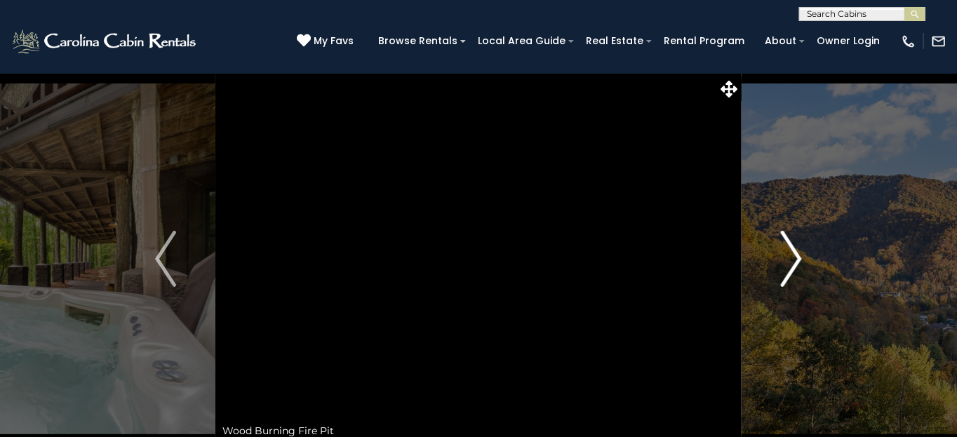
click at [795, 257] on img "Next" at bounding box center [791, 259] width 21 height 56
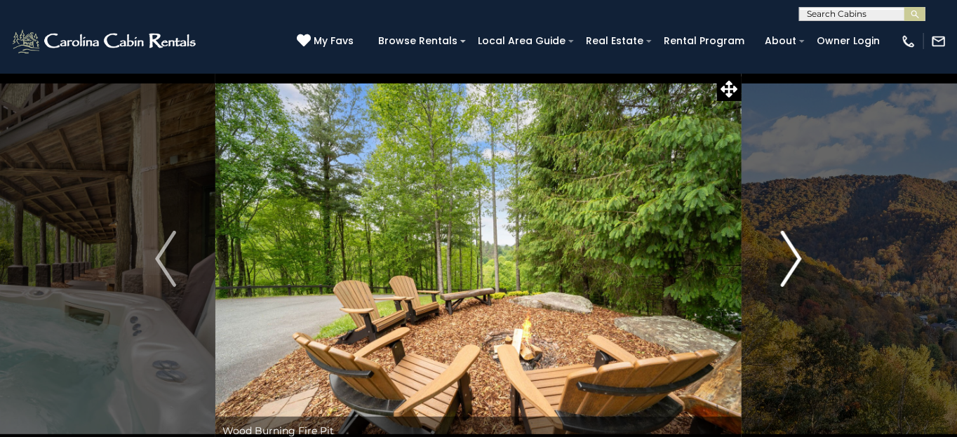
click at [795, 257] on img "Next" at bounding box center [791, 259] width 21 height 56
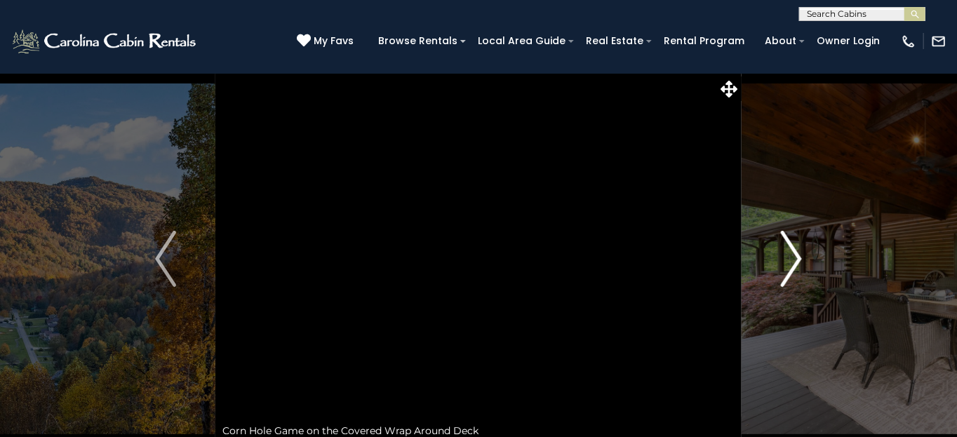
click at [795, 257] on img "Next" at bounding box center [791, 259] width 21 height 56
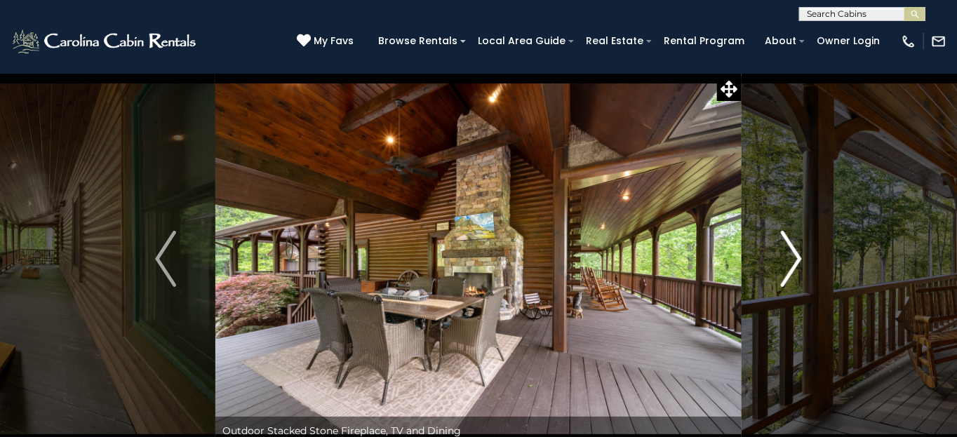
click at [795, 257] on img "Next" at bounding box center [791, 259] width 21 height 56
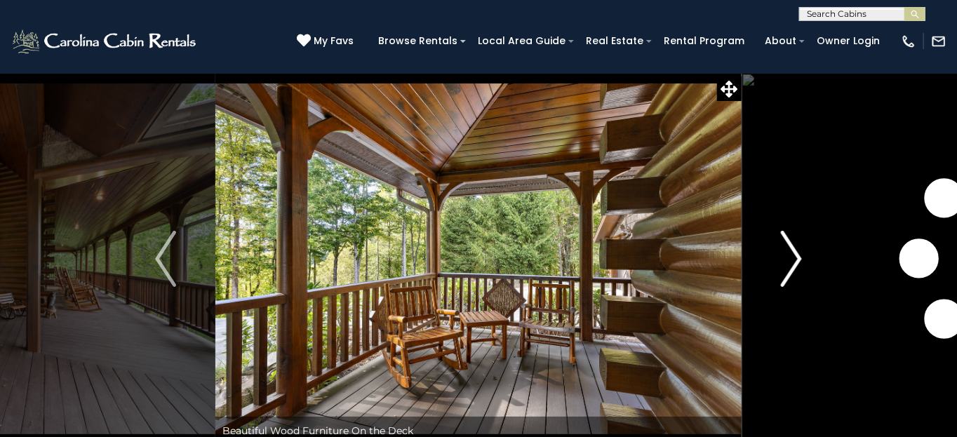
click at [795, 257] on img "Next" at bounding box center [791, 259] width 21 height 56
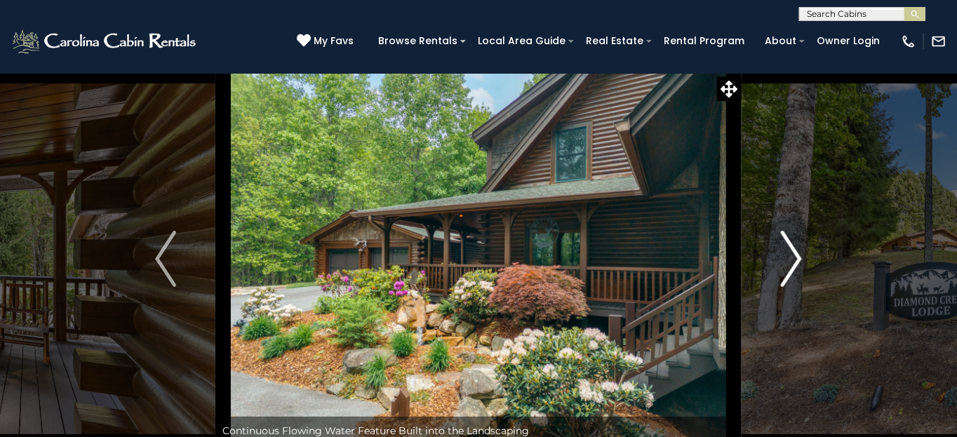
click at [795, 257] on img "Next" at bounding box center [791, 259] width 21 height 56
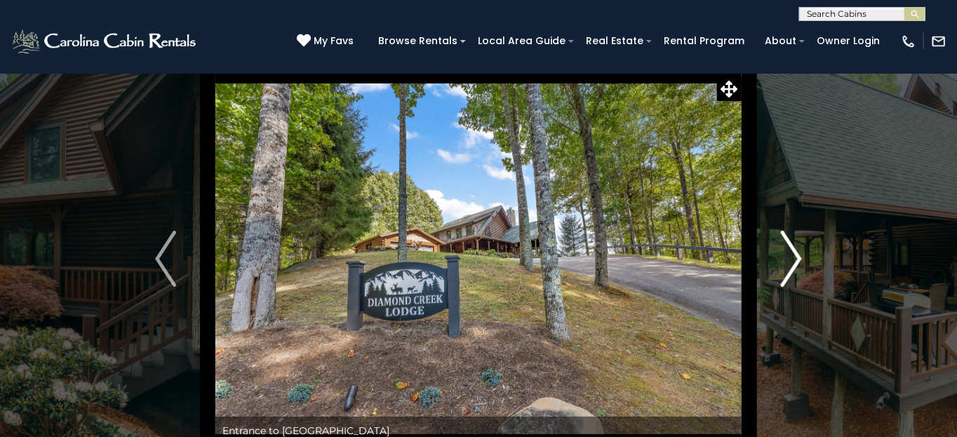
click at [795, 257] on img "Next" at bounding box center [791, 259] width 21 height 56
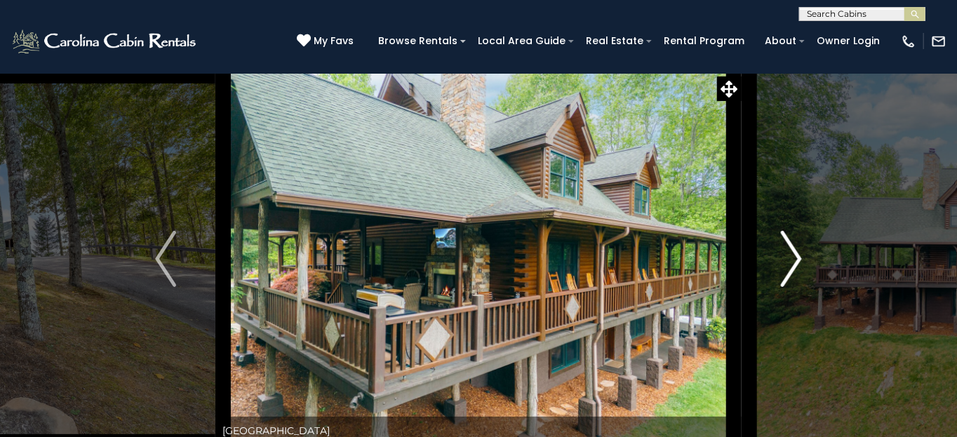
click at [795, 257] on img "Next" at bounding box center [791, 259] width 21 height 56
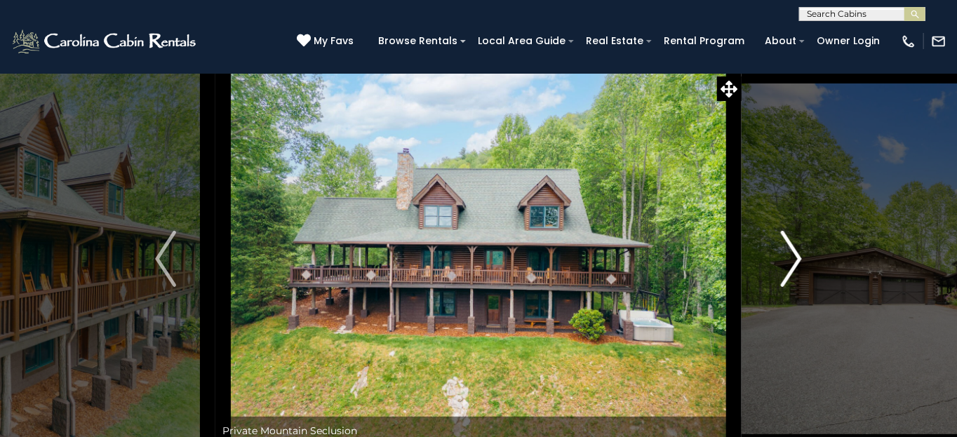
click at [795, 257] on img "Next" at bounding box center [791, 259] width 21 height 56
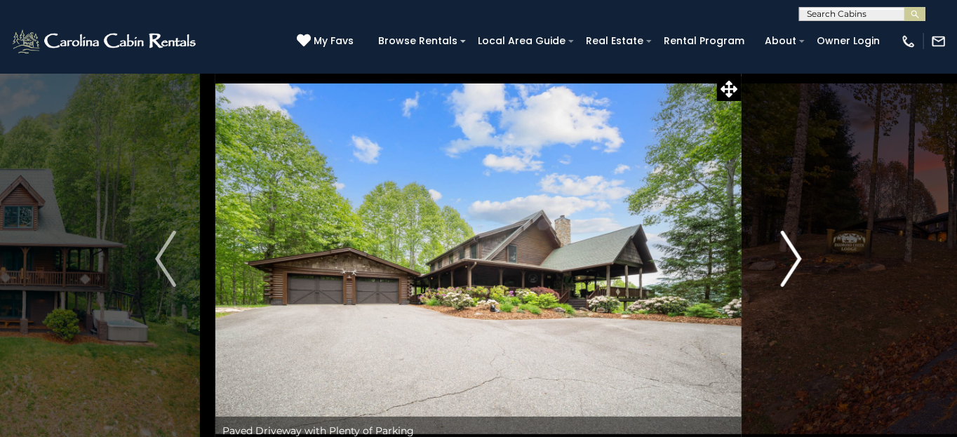
click at [795, 257] on img "Next" at bounding box center [791, 259] width 21 height 56
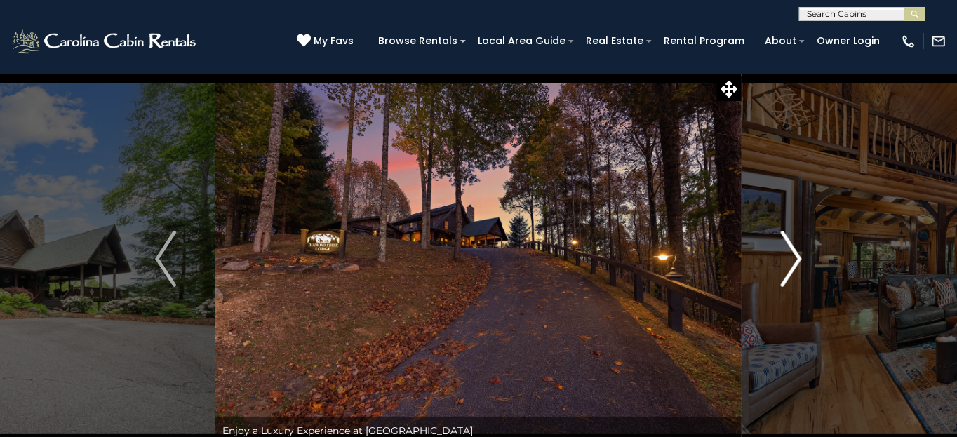
click at [795, 257] on img "Next" at bounding box center [791, 259] width 21 height 56
